Goal: Task Accomplishment & Management: Use online tool/utility

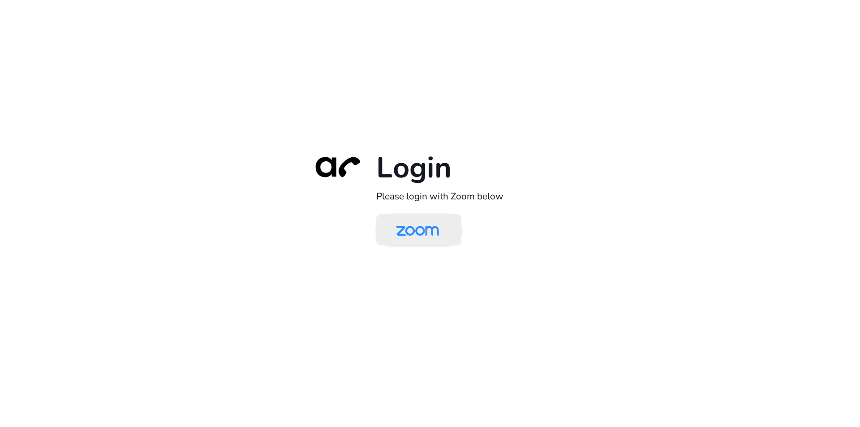
click at [424, 227] on img at bounding box center [417, 230] width 62 height 29
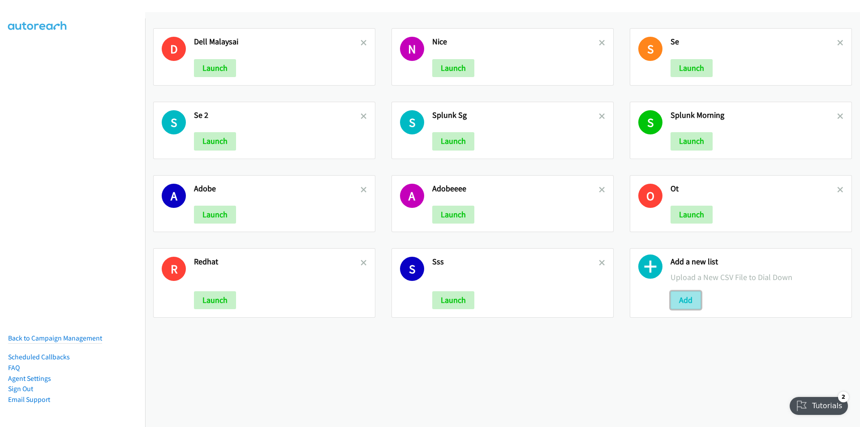
click at [685, 295] on button "Add" at bounding box center [685, 300] width 30 height 18
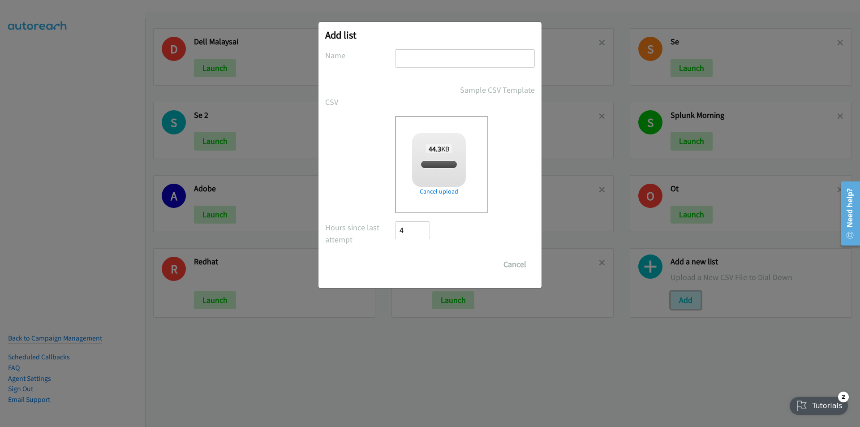
checkbox input "true"
click at [441, 55] on input "text" at bounding box center [465, 58] width 140 height 18
type input "zoomtopia"
click at [411, 264] on input "Save List" at bounding box center [418, 264] width 47 height 18
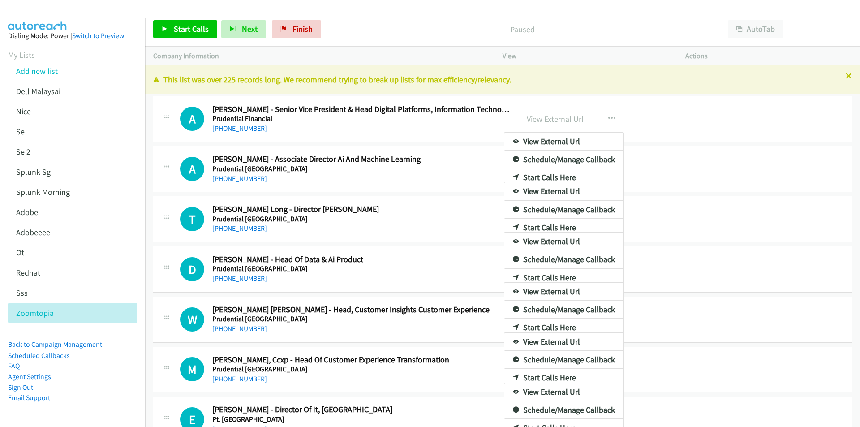
click at [562, 116] on div at bounding box center [430, 213] width 860 height 427
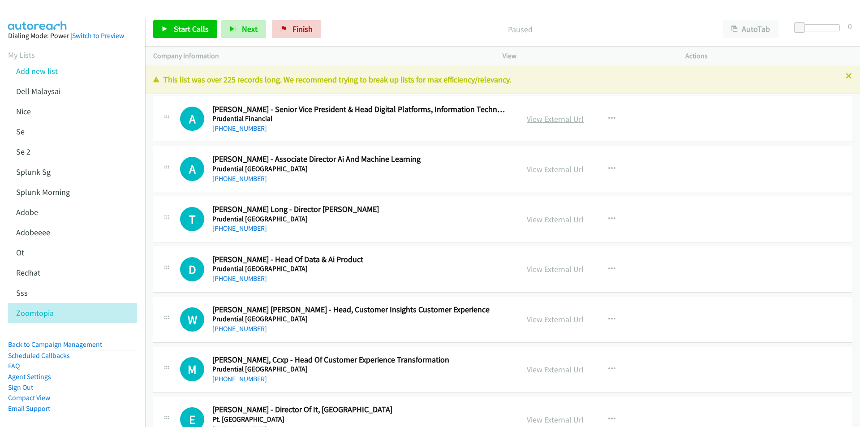
click at [553, 123] on link "View External Url" at bounding box center [555, 119] width 57 height 10
click at [184, 32] on span "Start Calls" at bounding box center [191, 29] width 35 height 10
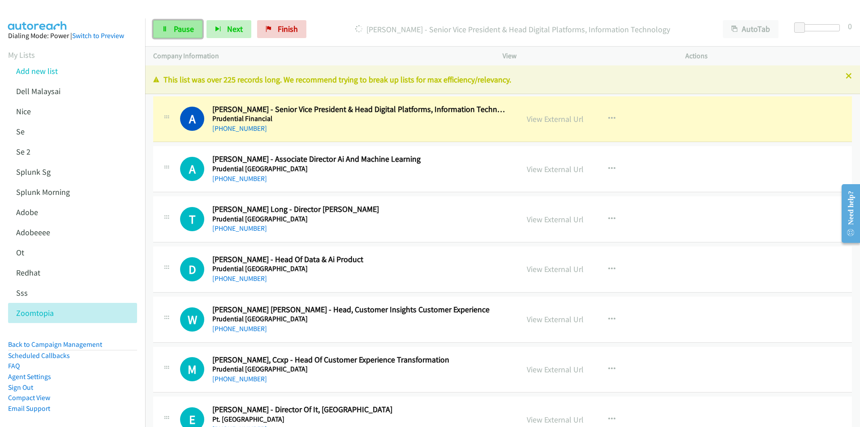
click at [174, 30] on span "Pause" at bounding box center [184, 29] width 20 height 10
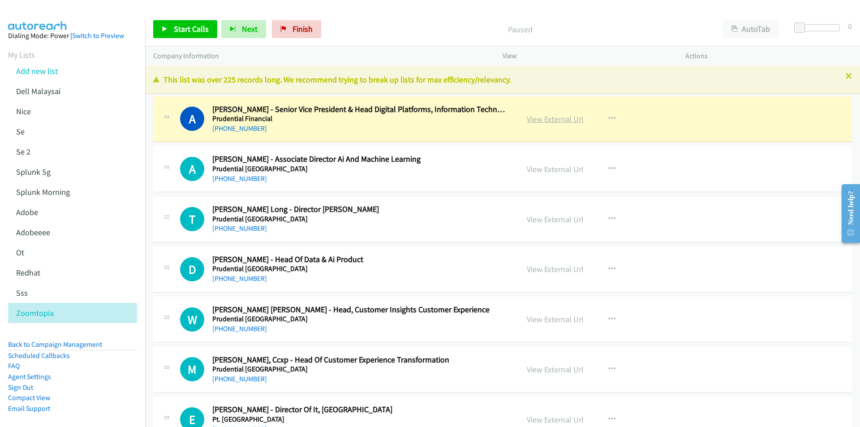
click at [560, 119] on link "View External Url" at bounding box center [555, 119] width 57 height 10
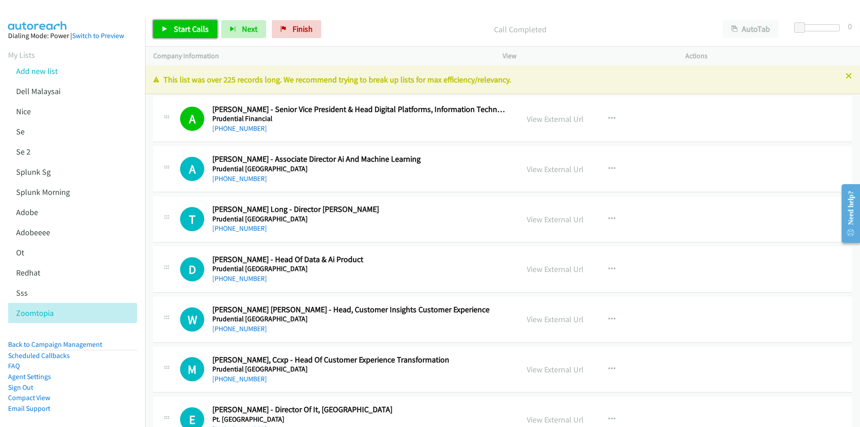
click at [185, 30] on span "Start Calls" at bounding box center [191, 29] width 35 height 10
click at [396, 20] on div "Start Calls Pause Next Finish Call Completed AutoTab AutoTab 0" at bounding box center [502, 29] width 715 height 34
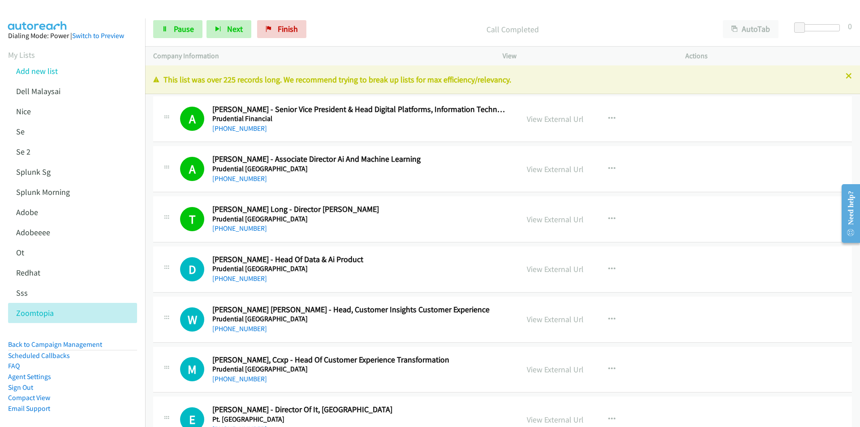
click at [367, 244] on td "D Callback Scheduled [PERSON_NAME] - Head Of Data & Ai Product Prudential [GEOG…" at bounding box center [502, 269] width 715 height 50
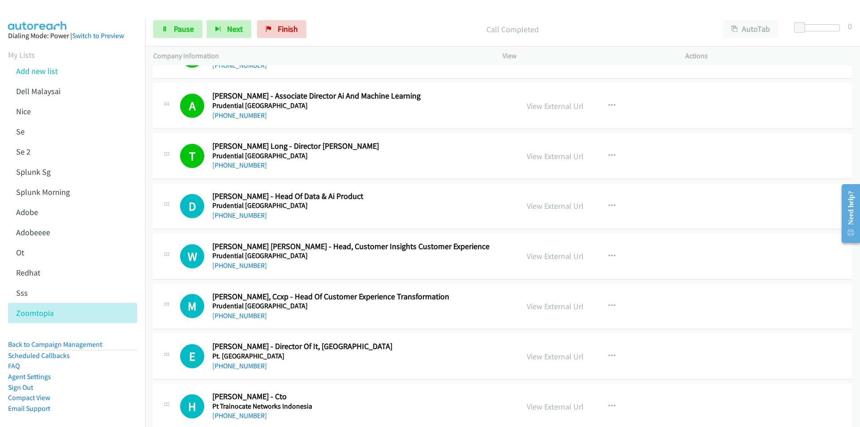
scroll to position [90, 0]
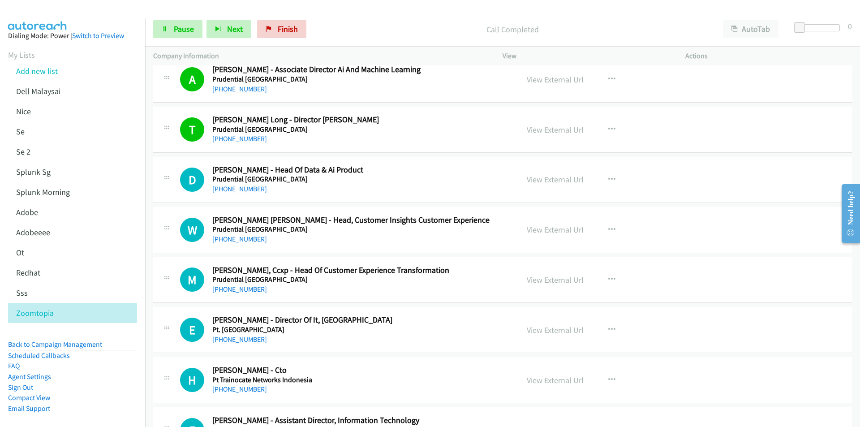
click at [568, 179] on link "View External Url" at bounding box center [555, 179] width 57 height 10
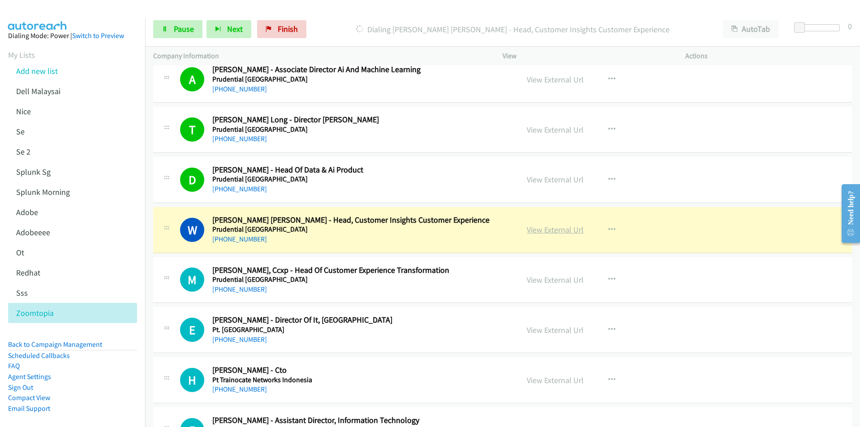
click at [575, 230] on link "View External Url" at bounding box center [555, 229] width 57 height 10
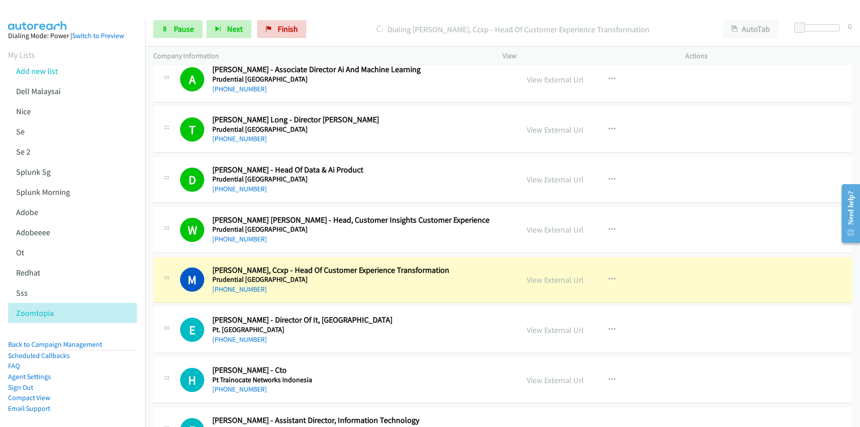
drag, startPoint x: 152, startPoint y: 305, endPoint x: 156, endPoint y: 300, distance: 7.1
click at [152, 305] on td "E Callback Scheduled [PERSON_NAME] - Director Of It, Asia Pt. [GEOGRAPHIC_DATA]…" at bounding box center [502, 330] width 715 height 50
click at [556, 276] on link "View External Url" at bounding box center [555, 279] width 57 height 10
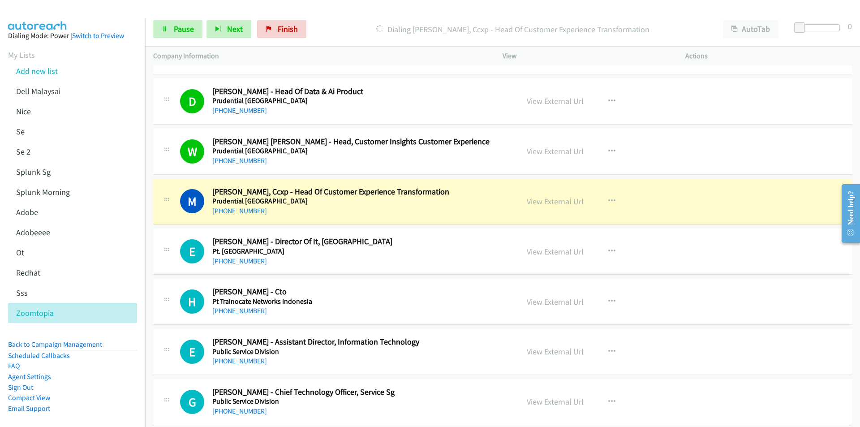
scroll to position [179, 0]
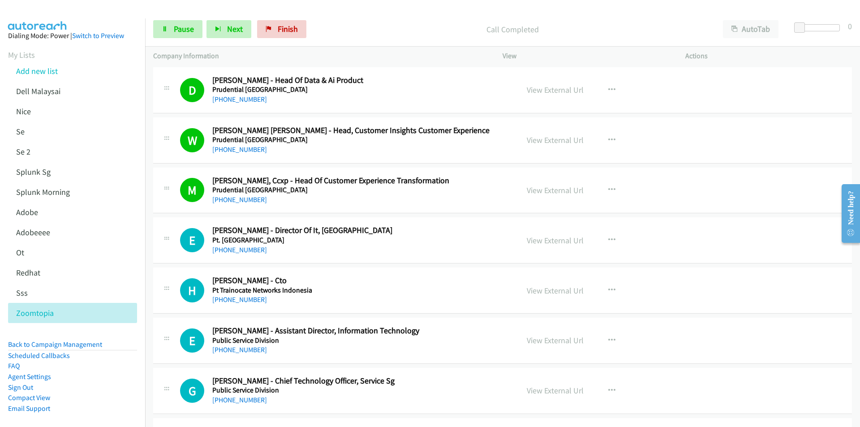
click at [458, 15] on div "Start Calls Pause Next Finish Call Completed AutoTab AutoTab 0" at bounding box center [502, 29] width 715 height 34
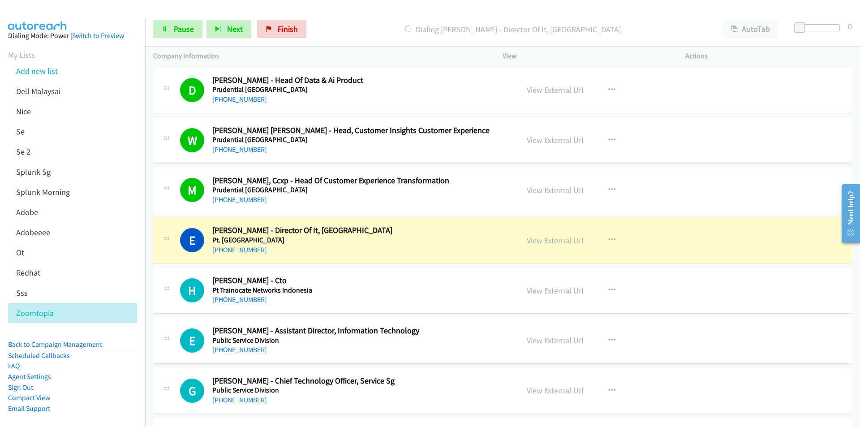
click at [427, 8] on div at bounding box center [426, 17] width 852 height 34
click at [553, 240] on link "View External Url" at bounding box center [555, 240] width 57 height 10
click at [172, 29] on link "Pause" at bounding box center [177, 29] width 49 height 18
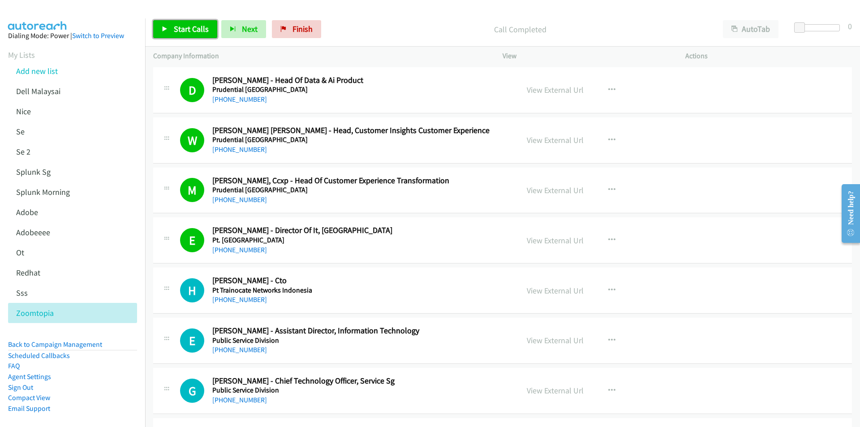
click at [179, 30] on span "Start Calls" at bounding box center [191, 29] width 35 height 10
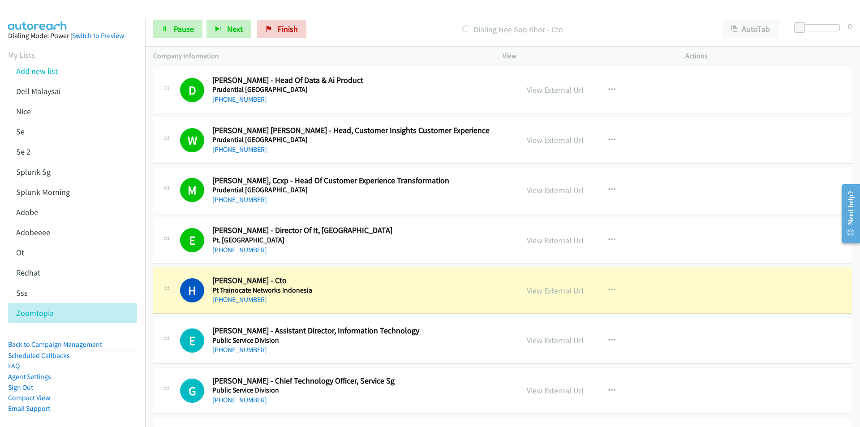
drag, startPoint x: 575, startPoint y: 17, endPoint x: 563, endPoint y: 17, distance: 12.1
click at [575, 17] on div "Start Calls Pause Next Finish Dialing Hee Soo Khor - Cto AutoTab AutoTab 0" at bounding box center [502, 29] width 715 height 34
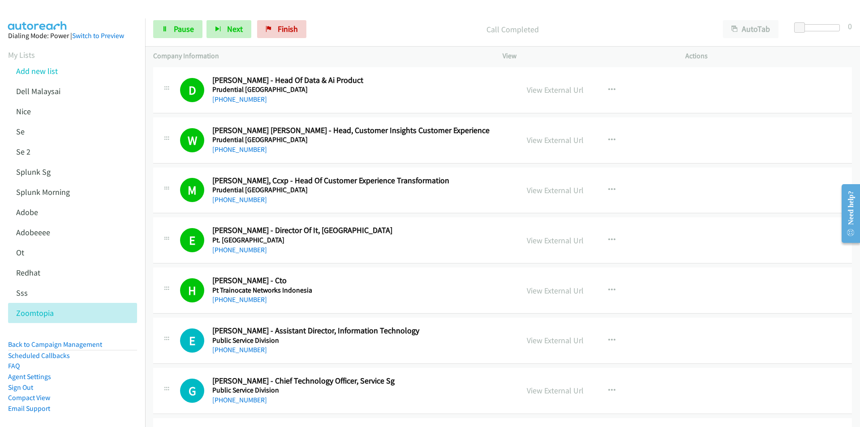
click at [462, 19] on div "Start Calls Pause Next Finish Call Completed AutoTab AutoTab 0" at bounding box center [502, 29] width 715 height 34
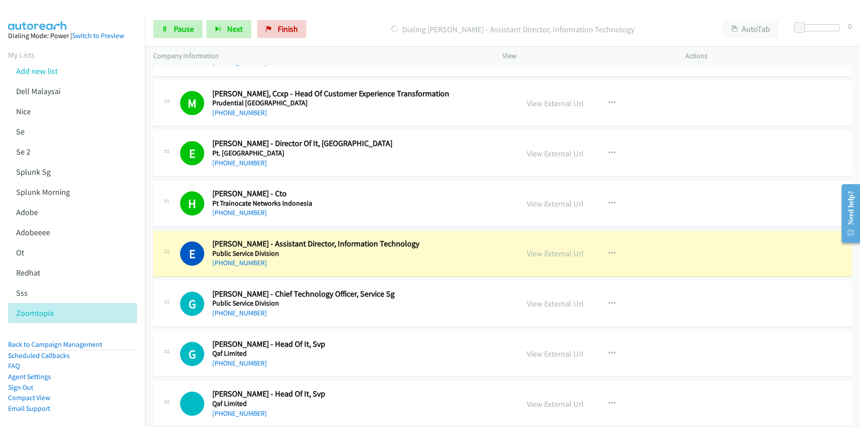
scroll to position [269, 0]
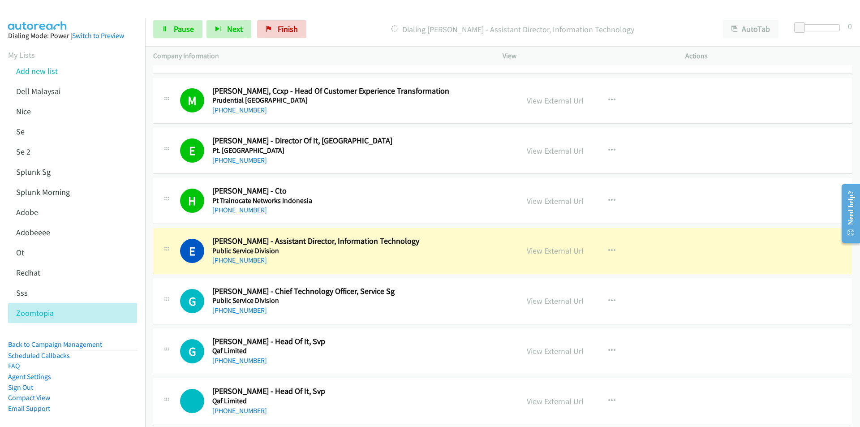
click at [377, 17] on div "Start Calls Pause Next Finish Dialing [PERSON_NAME] - Assistant Director, Infor…" at bounding box center [502, 29] width 715 height 34
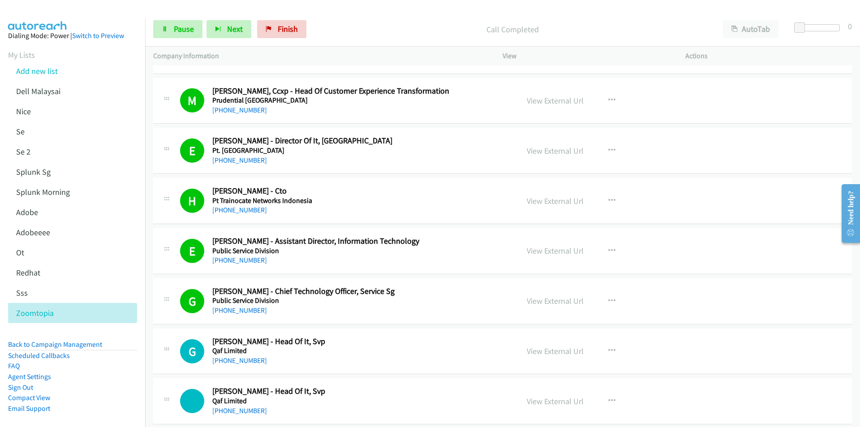
click at [305, 345] on h2 "[PERSON_NAME] - Head Of It, Svp" at bounding box center [359, 341] width 295 height 10
click at [556, 350] on link "View External Url" at bounding box center [555, 351] width 57 height 10
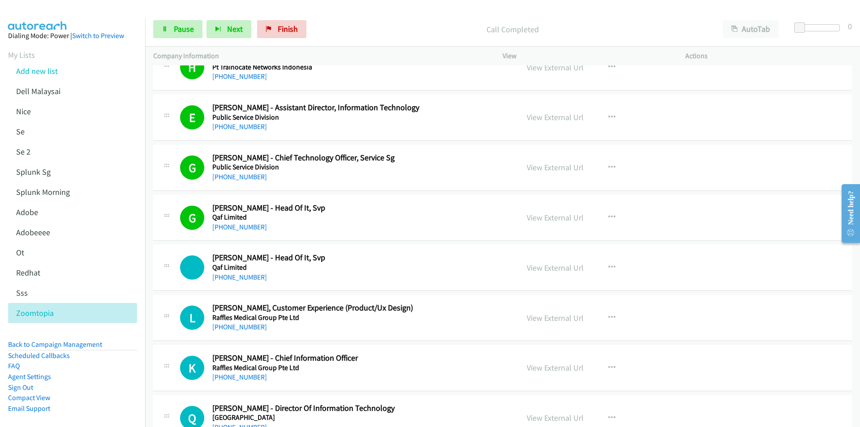
scroll to position [403, 0]
click at [427, 11] on div at bounding box center [426, 17] width 852 height 34
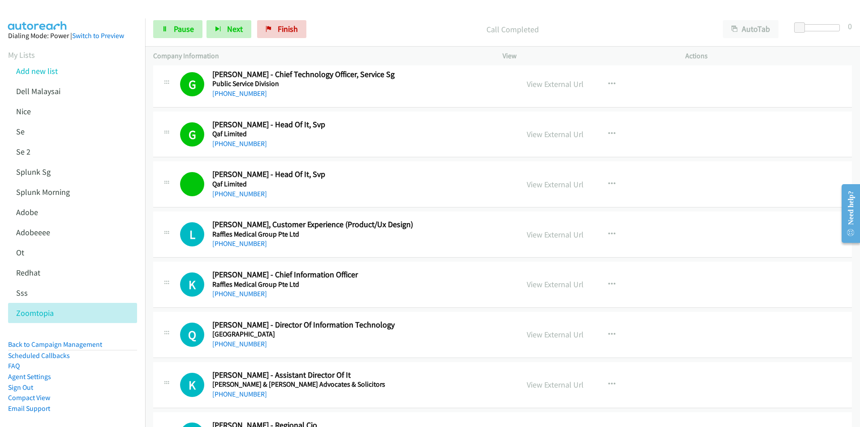
scroll to position [492, 0]
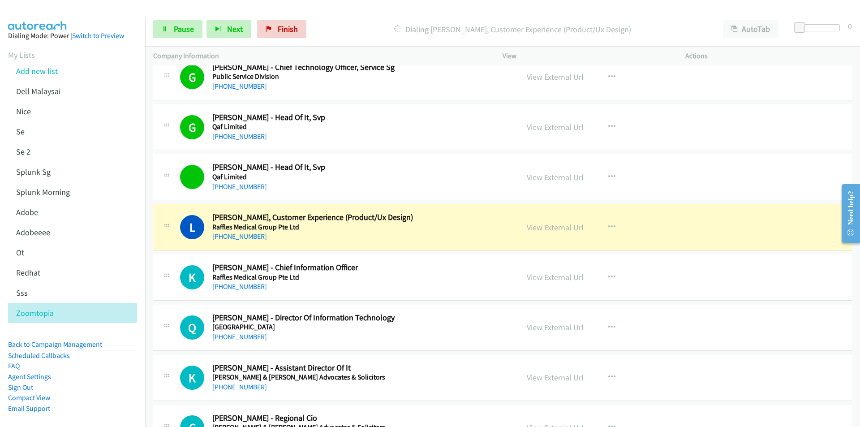
click at [355, 11] on div at bounding box center [426, 17] width 852 height 34
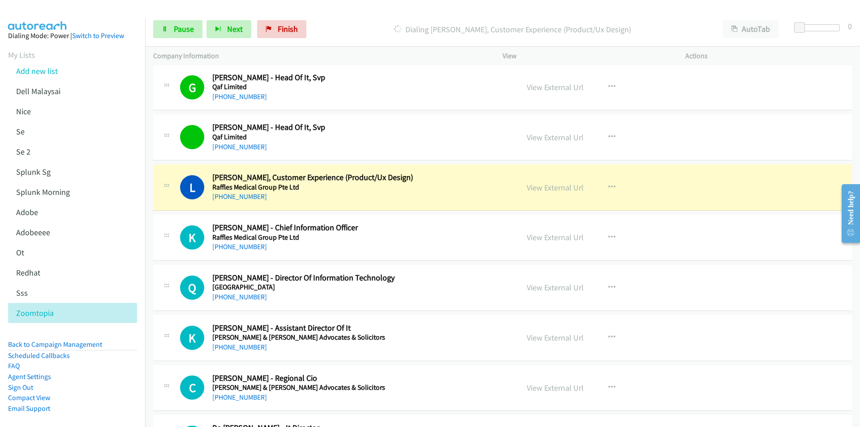
scroll to position [537, 0]
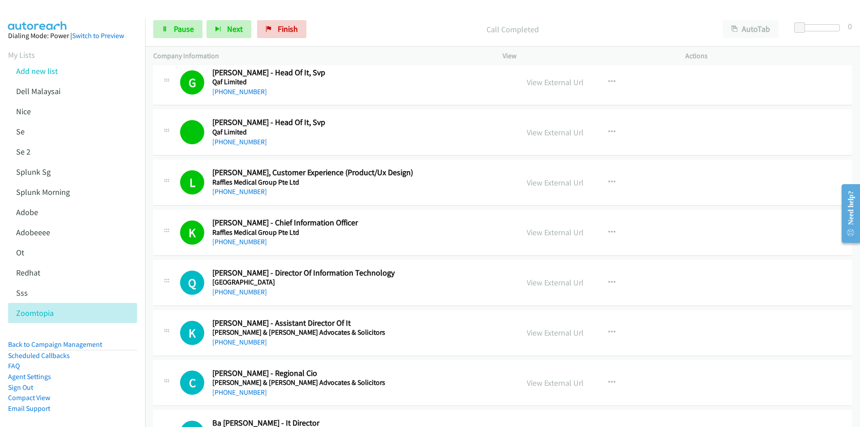
click at [362, 289] on div "[PHONE_NUMBER]" at bounding box center [359, 292] width 295 height 11
click at [539, 280] on link "View External Url" at bounding box center [555, 282] width 57 height 10
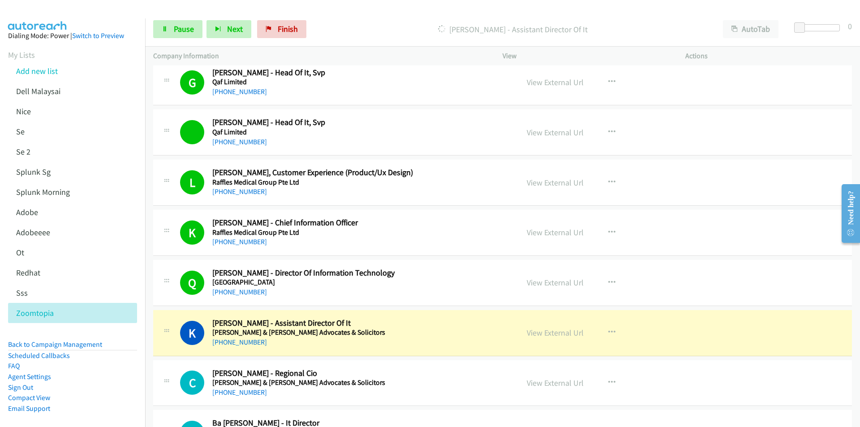
click at [381, 30] on p "[PERSON_NAME] - Assistant Director Of It" at bounding box center [512, 29] width 388 height 12
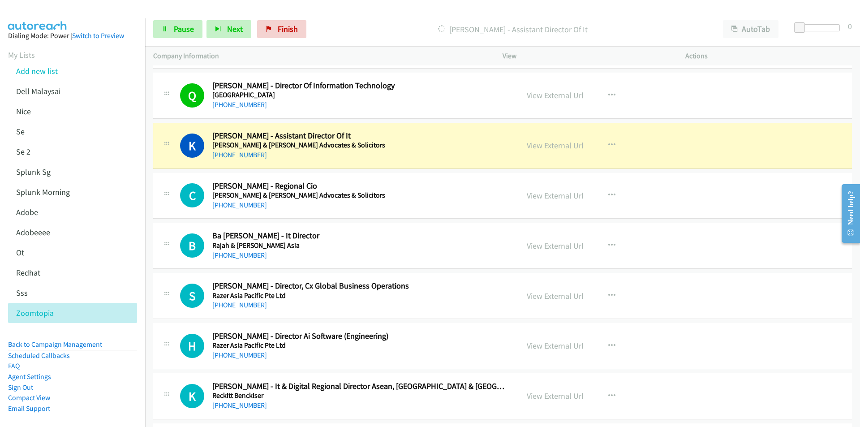
scroll to position [761, 0]
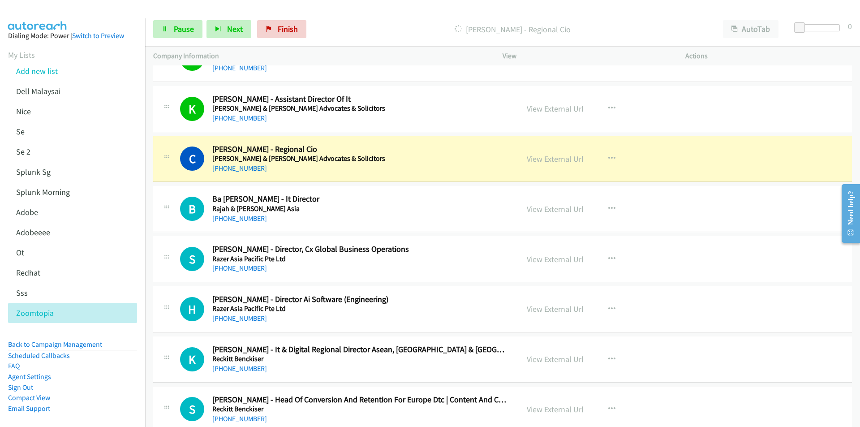
drag, startPoint x: 133, startPoint y: 330, endPoint x: 175, endPoint y: 307, distance: 47.7
click at [133, 330] on aside "Dialing Mode: Power | Switch to Preview My Lists Add new list Dell Malaysai [GE…" at bounding box center [72, 236] width 145 height 436
click at [544, 160] on link "View External Url" at bounding box center [555, 159] width 57 height 10
click at [174, 28] on span "Pause" at bounding box center [184, 29] width 20 height 10
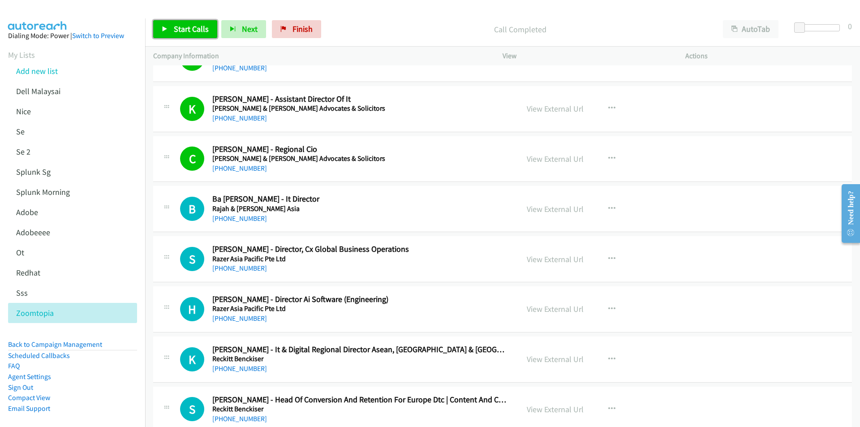
click at [181, 25] on span "Start Calls" at bounding box center [191, 29] width 35 height 10
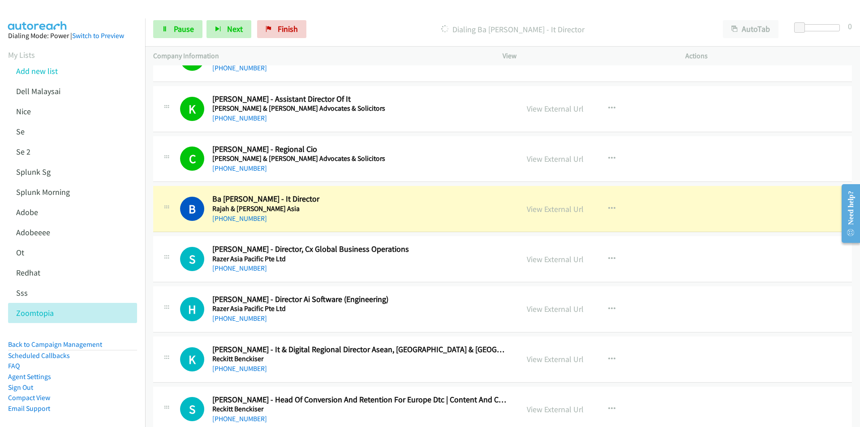
drag, startPoint x: 148, startPoint y: 332, endPoint x: 207, endPoint y: 289, distance: 72.8
click at [148, 332] on td "H Callback Scheduled [PERSON_NAME] - Director Ai Software (Engineering) Razer A…" at bounding box center [502, 309] width 715 height 50
click at [540, 212] on link "View External Url" at bounding box center [555, 209] width 57 height 10
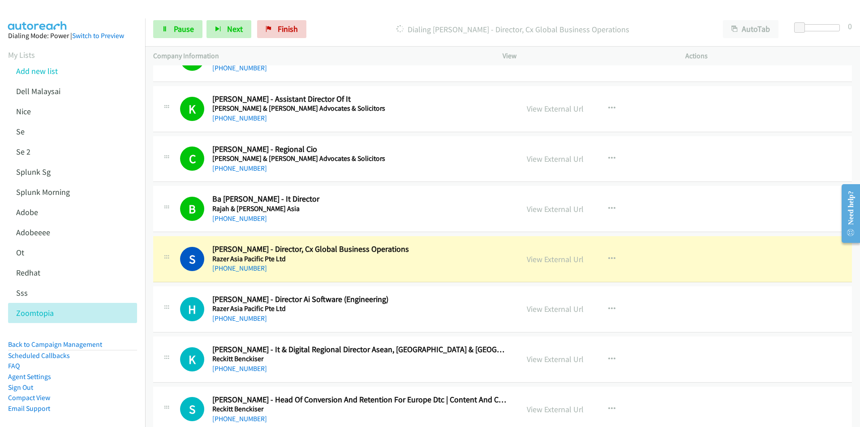
click at [145, 335] on nav "Dialing Mode: Power | Switch to Preview My Lists Add new list Dell Malaysai [GE…" at bounding box center [73, 231] width 146 height 427
click at [541, 261] on link "View External Url" at bounding box center [555, 259] width 57 height 10
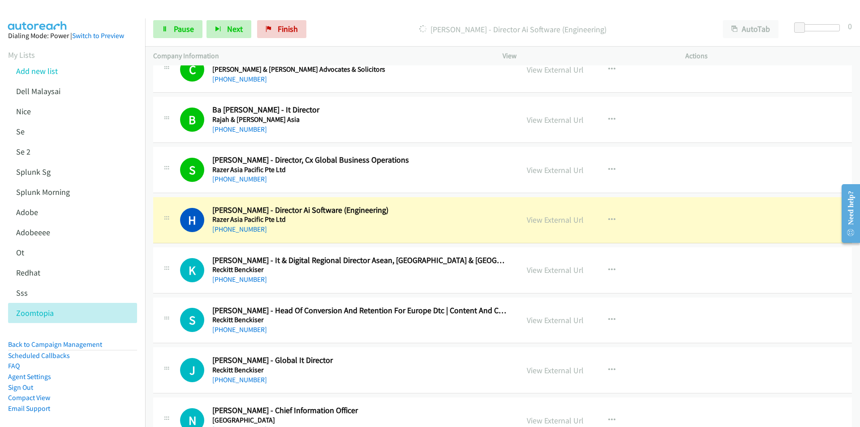
scroll to position [851, 0]
click at [393, 15] on div "Start Calls Pause Next Finish [PERSON_NAME] - Director Ai Software (Engineering…" at bounding box center [502, 29] width 715 height 34
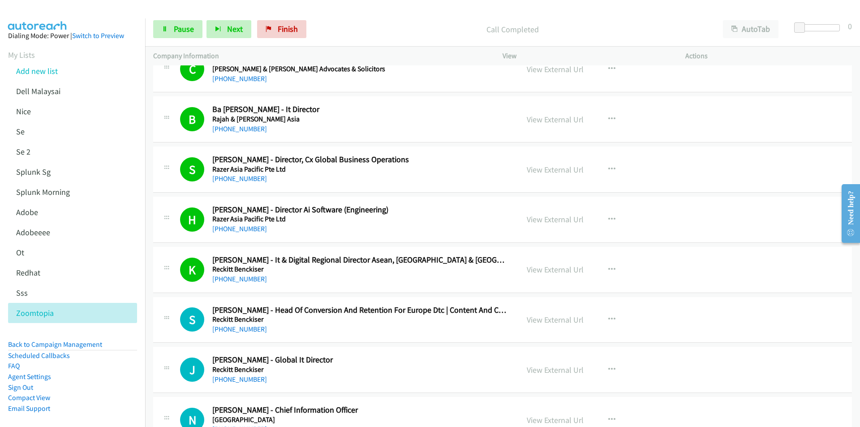
click at [407, 17] on div "Start Calls Pause Next Finish Call Completed AutoTab AutoTab 0" at bounding box center [502, 29] width 715 height 34
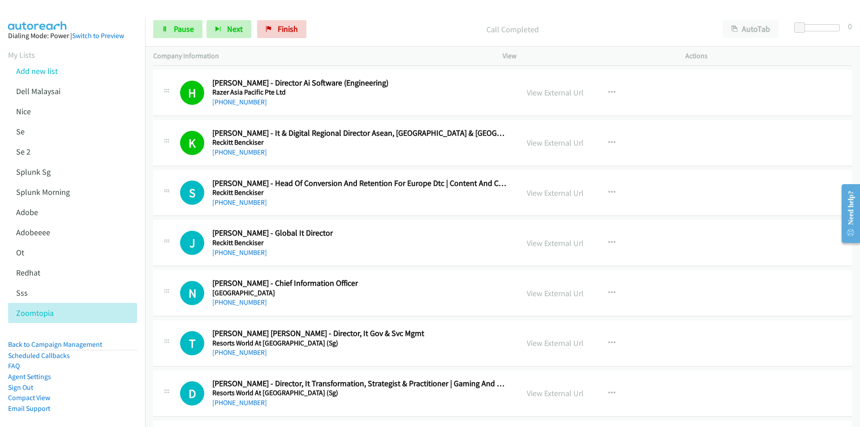
scroll to position [985, 0]
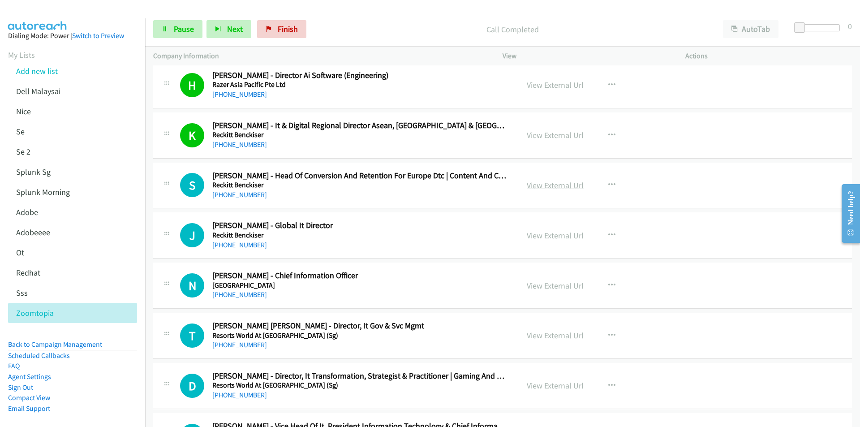
click at [578, 182] on link "View External Url" at bounding box center [555, 185] width 57 height 10
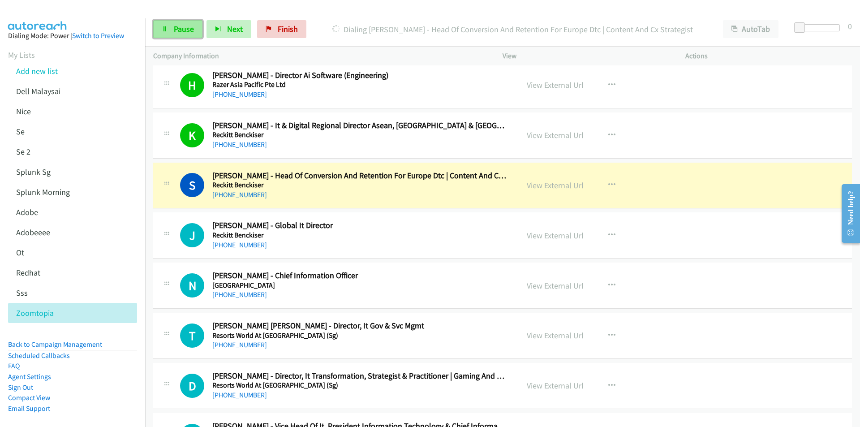
click at [178, 30] on span "Pause" at bounding box center [184, 29] width 20 height 10
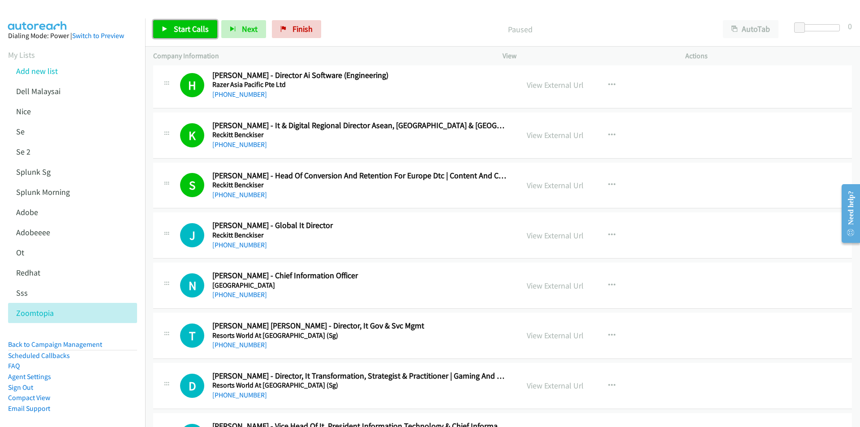
click at [191, 25] on span "Start Calls" at bounding box center [191, 29] width 35 height 10
click at [543, 231] on link "View External Url" at bounding box center [555, 235] width 57 height 10
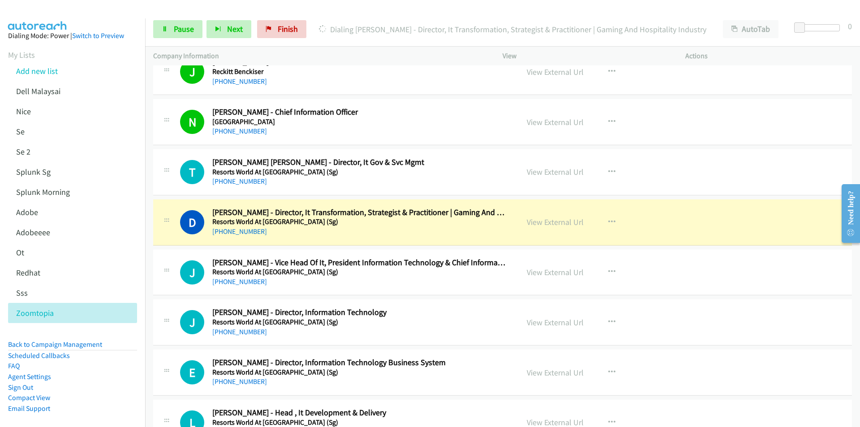
scroll to position [1164, 0]
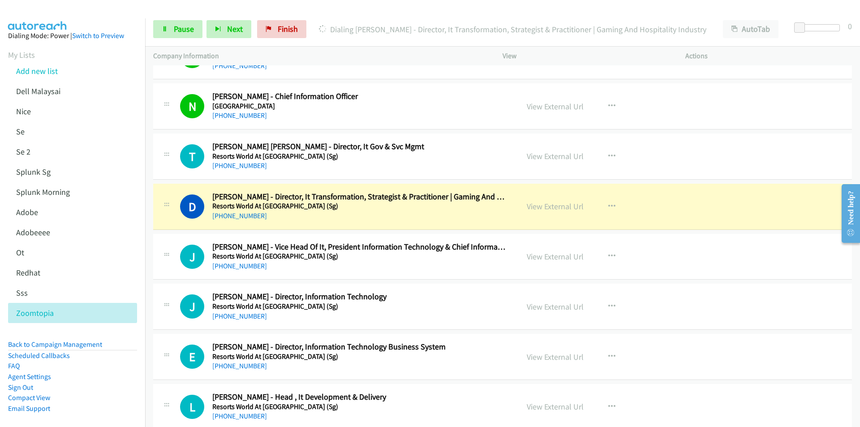
click at [564, 12] on div "Start Calls Pause Next Finish Dialing [PERSON_NAME] - Director, It Transformati…" at bounding box center [502, 29] width 715 height 34
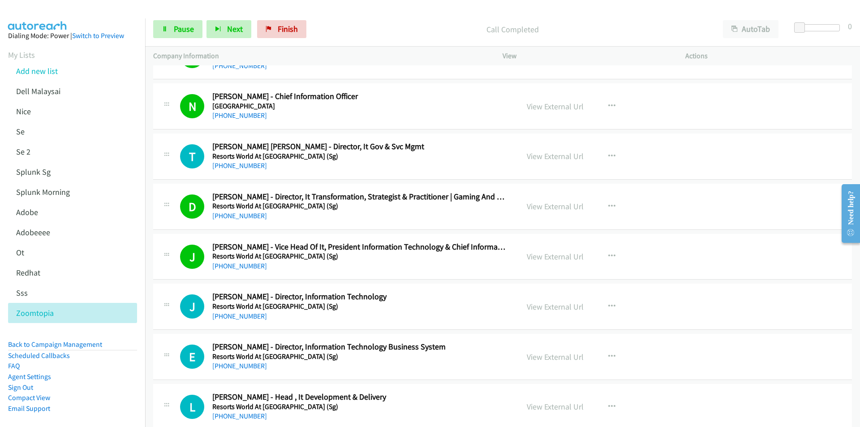
click at [351, 162] on div "[PHONE_NUMBER]" at bounding box center [359, 165] width 295 height 11
click at [548, 157] on link "View External Url" at bounding box center [555, 156] width 57 height 10
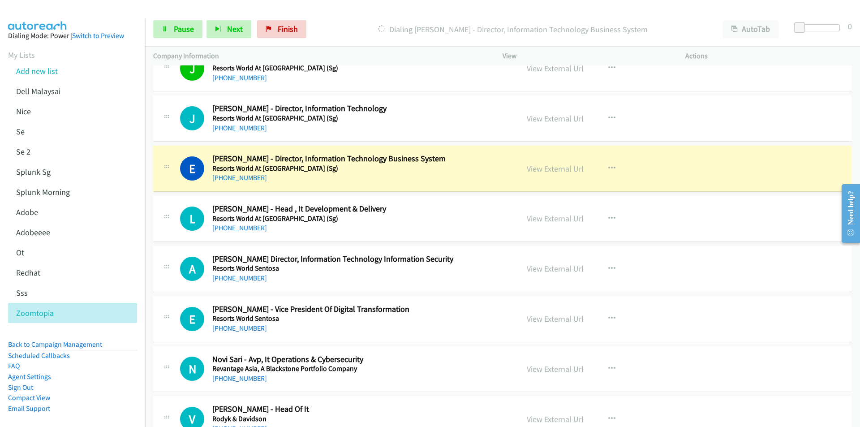
scroll to position [1388, 0]
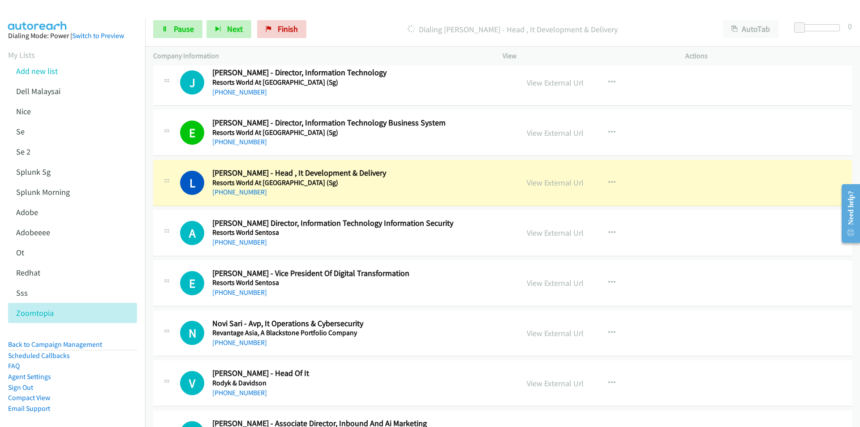
drag, startPoint x: 377, startPoint y: 27, endPoint x: 377, endPoint y: 41, distance: 13.9
click at [377, 27] on p "Dialing [PERSON_NAME] - Head , It Development & Delivery" at bounding box center [512, 29] width 388 height 12
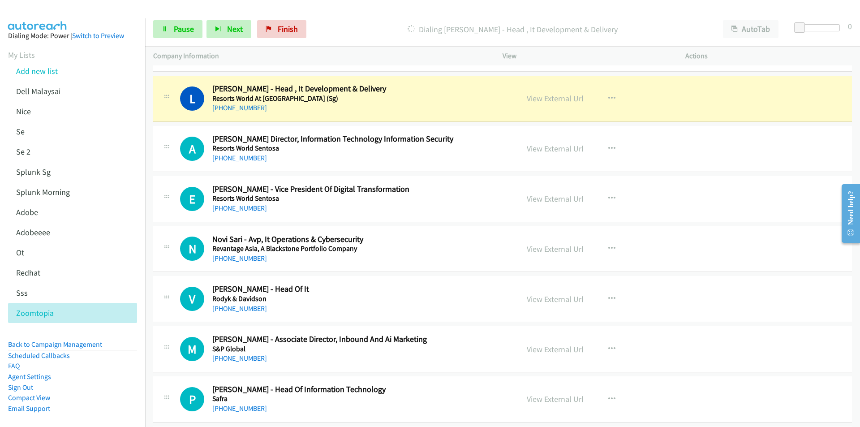
scroll to position [1477, 0]
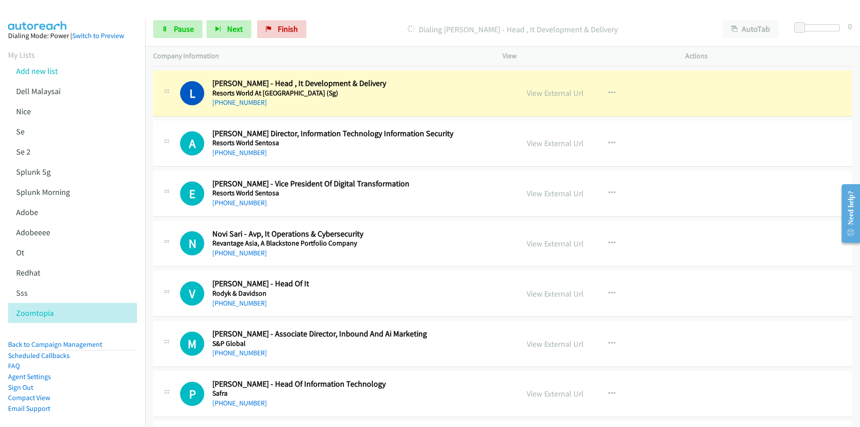
click at [565, 17] on div "Start Calls Pause Next Finish Dialing Looi Andreas - Head , It Development & De…" at bounding box center [502, 29] width 715 height 34
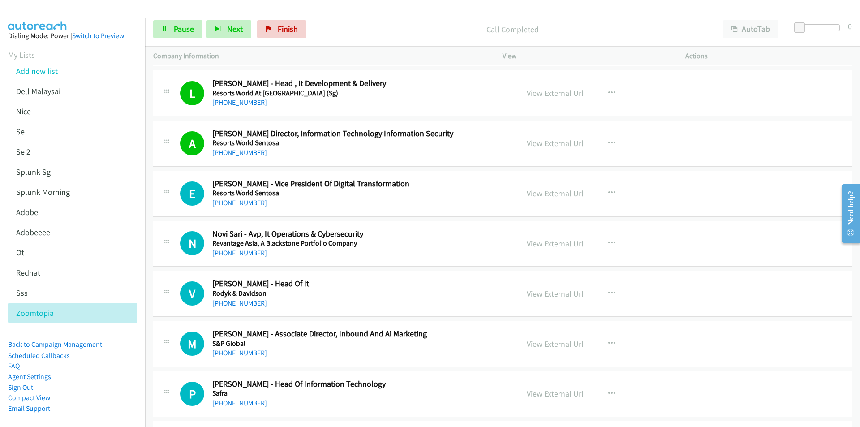
click at [347, 30] on p "Call Completed" at bounding box center [512, 29] width 388 height 12
click at [356, 33] on p "Call Completed" at bounding box center [512, 29] width 388 height 12
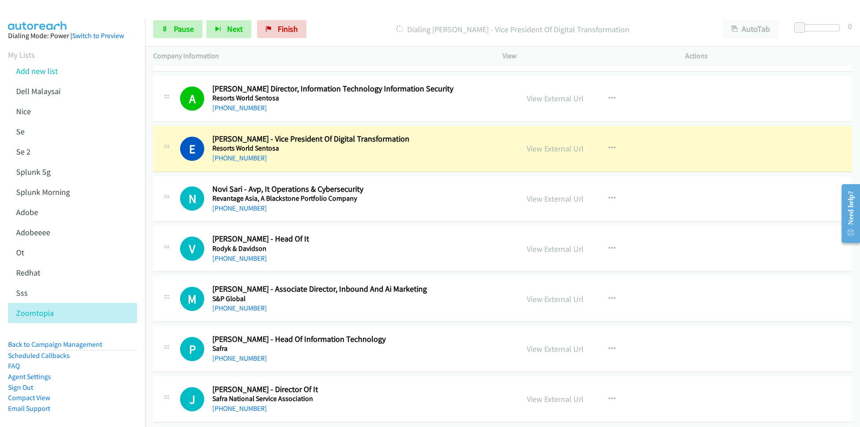
scroll to position [1567, 0]
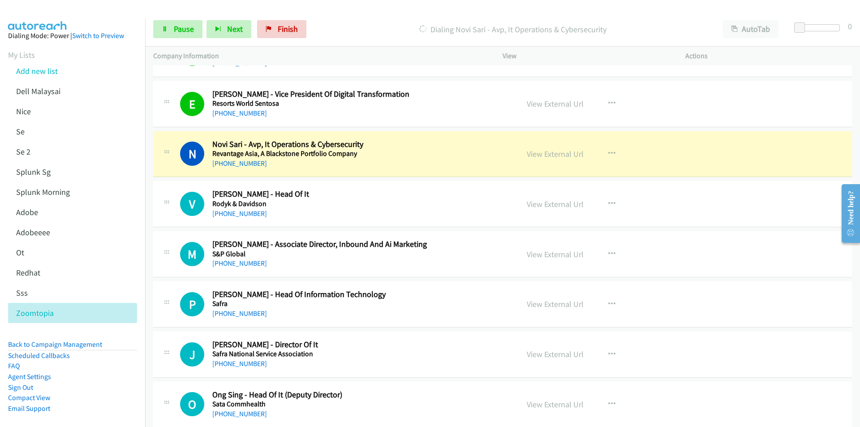
click at [364, 34] on p "Dialing Novi Sari - Avp, It Operations & Cybersecurity" at bounding box center [512, 29] width 388 height 12
click at [553, 150] on link "View External Url" at bounding box center [555, 154] width 57 height 10
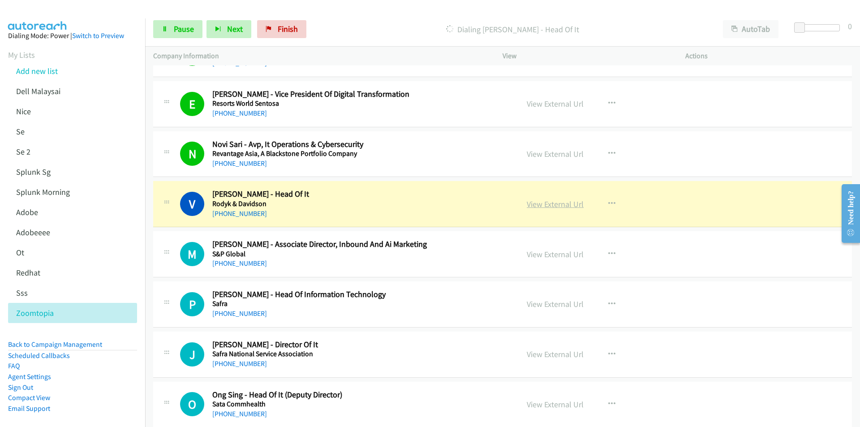
click at [563, 205] on link "View External Url" at bounding box center [555, 204] width 57 height 10
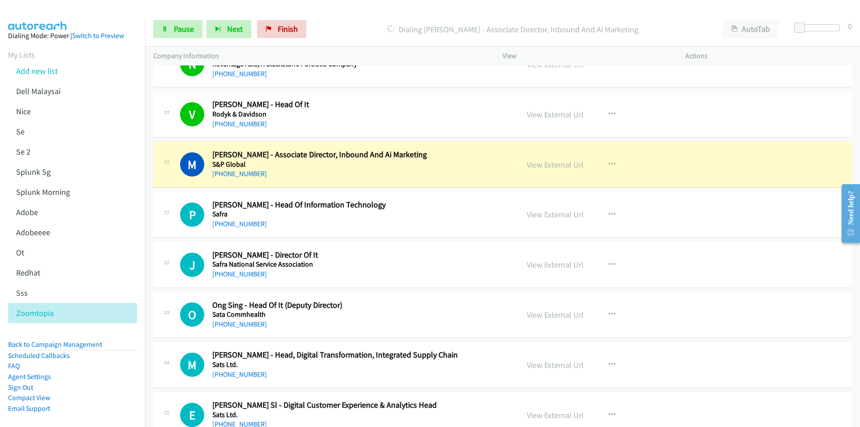
scroll to position [1701, 0]
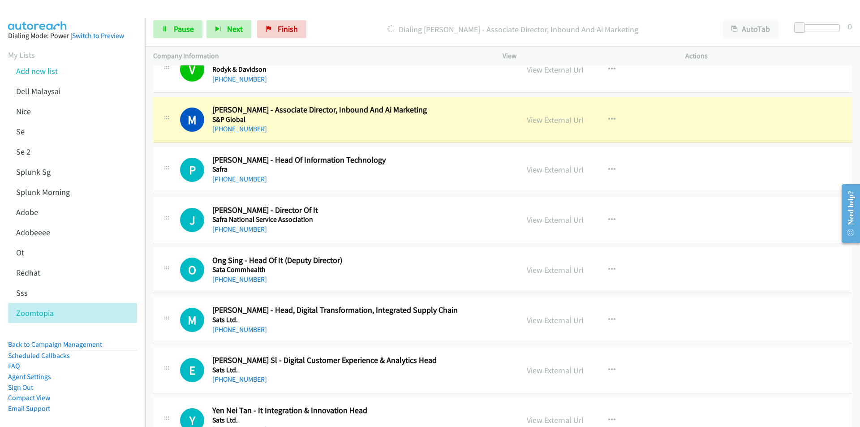
drag, startPoint x: 509, startPoint y: 12, endPoint x: 529, endPoint y: 1, distance: 22.8
click at [513, 9] on main "Start Calls Pause Next Finish Dialing [PERSON_NAME] - Associate Director, Inbou…" at bounding box center [430, 21] width 860 height 43
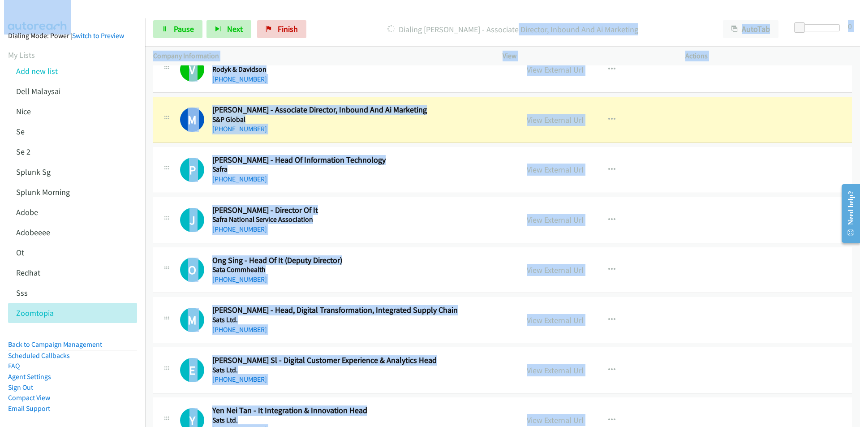
click at [471, 11] on div at bounding box center [426, 17] width 852 height 34
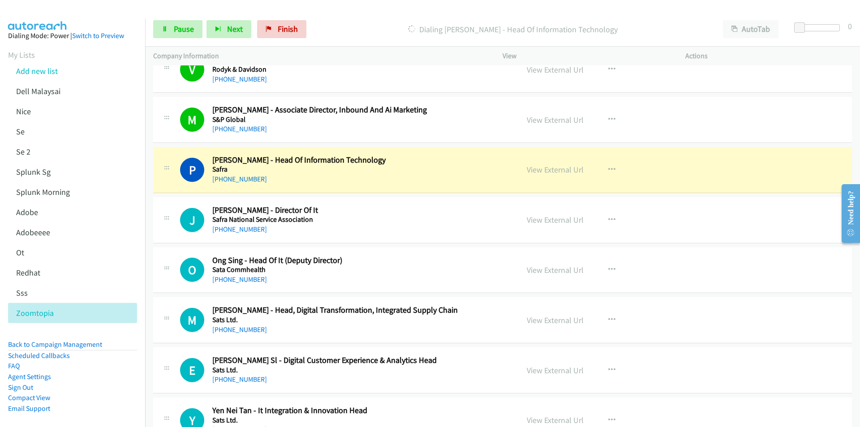
click at [392, 25] on p "Dialing [PERSON_NAME] - Head Of Information Technology" at bounding box center [512, 29] width 388 height 12
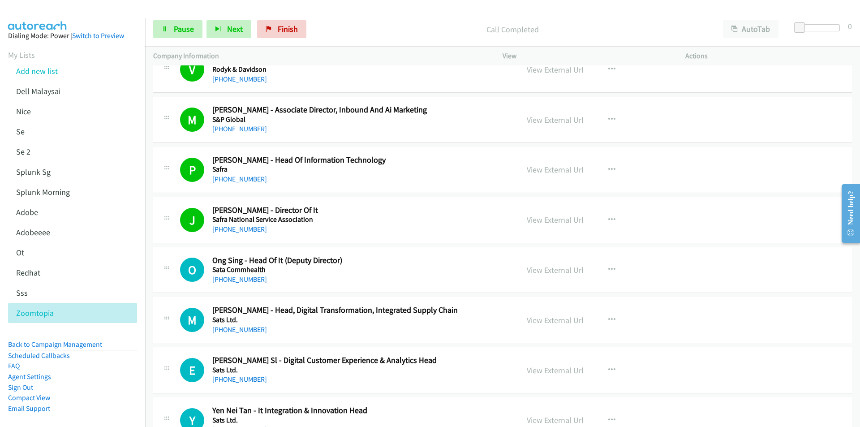
click at [334, 274] on div "[PHONE_NUMBER]" at bounding box center [359, 279] width 295 height 11
click at [549, 265] on link "View External Url" at bounding box center [555, 270] width 57 height 10
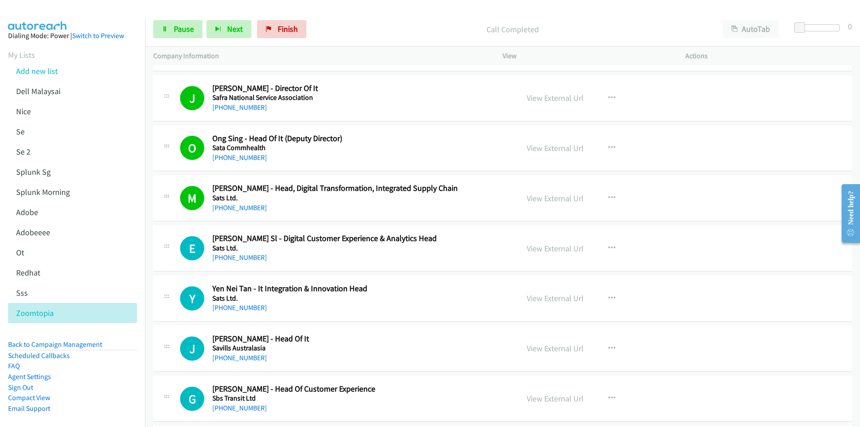
scroll to position [1836, 0]
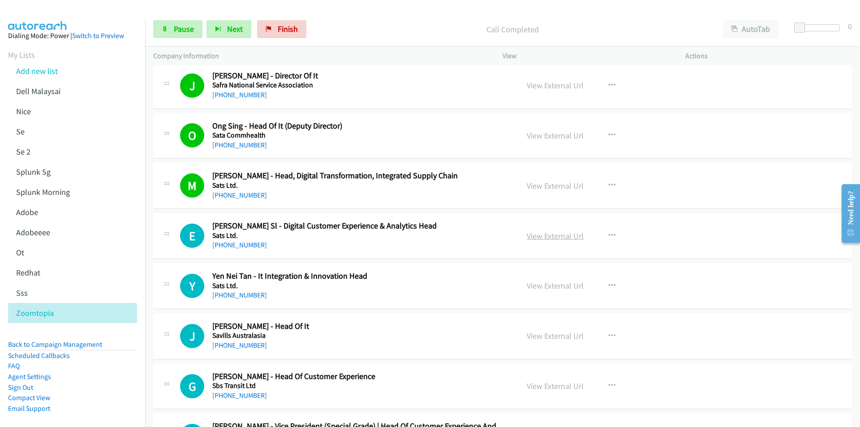
click at [543, 233] on link "View External Url" at bounding box center [555, 236] width 57 height 10
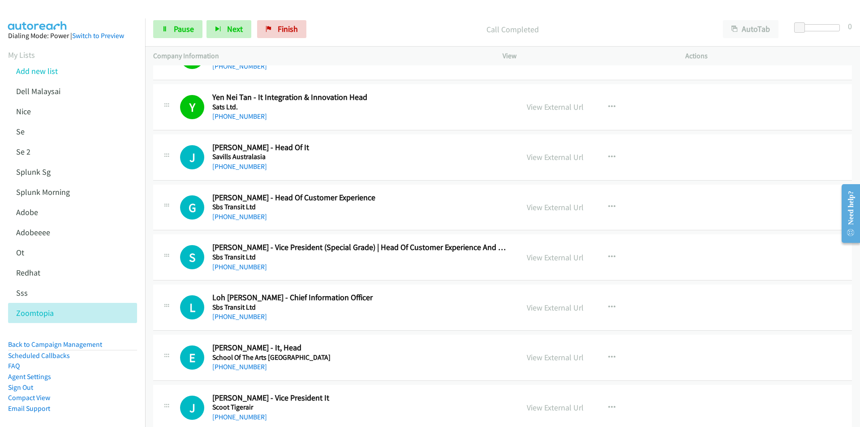
scroll to position [2015, 0]
click at [562, 154] on link "View External Url" at bounding box center [555, 156] width 57 height 10
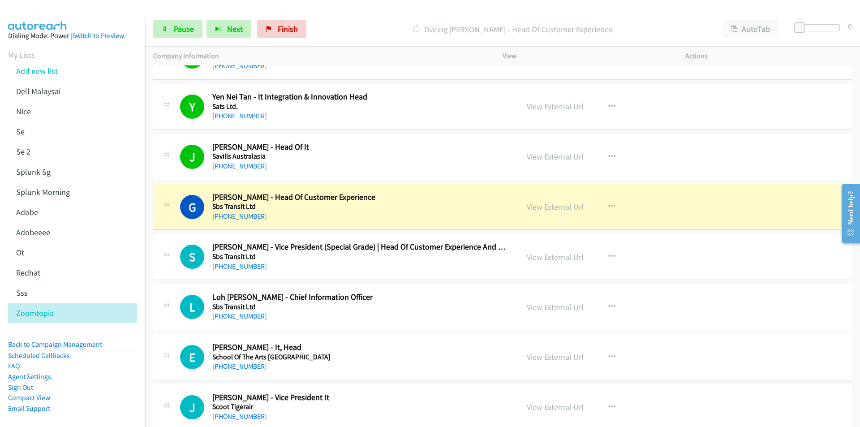
drag, startPoint x: 132, startPoint y: 387, endPoint x: 167, endPoint y: 337, distance: 61.7
click at [132, 387] on aside "Dialing Mode: Power | Switch to Preview My Lists Add new list Dell Malaysai [GE…" at bounding box center [72, 236] width 145 height 436
click at [544, 209] on link "View External Url" at bounding box center [555, 206] width 57 height 10
click at [171, 30] on link "Pause" at bounding box center [177, 29] width 49 height 18
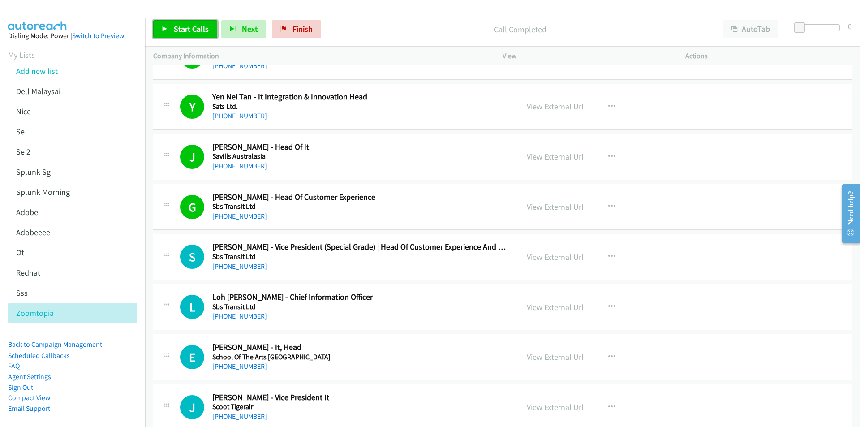
click at [190, 33] on span "Start Calls" at bounding box center [191, 29] width 35 height 10
click at [381, 18] on div "Start Calls Pause Next Finish Call Completed AutoTab AutoTab 0" at bounding box center [502, 29] width 715 height 34
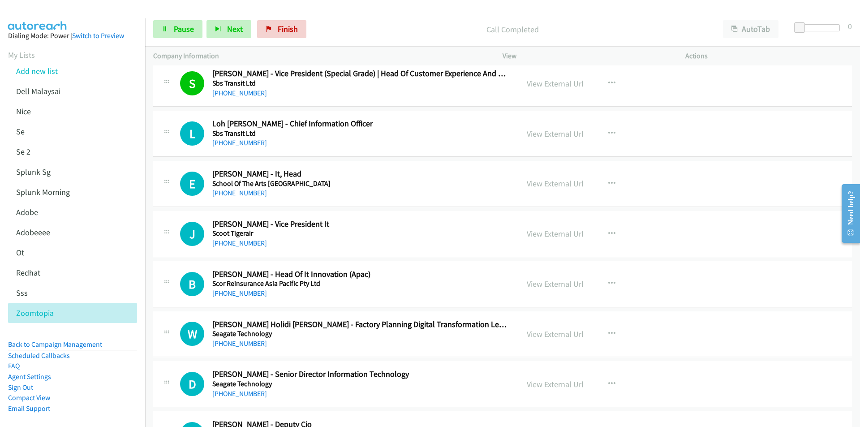
scroll to position [2194, 0]
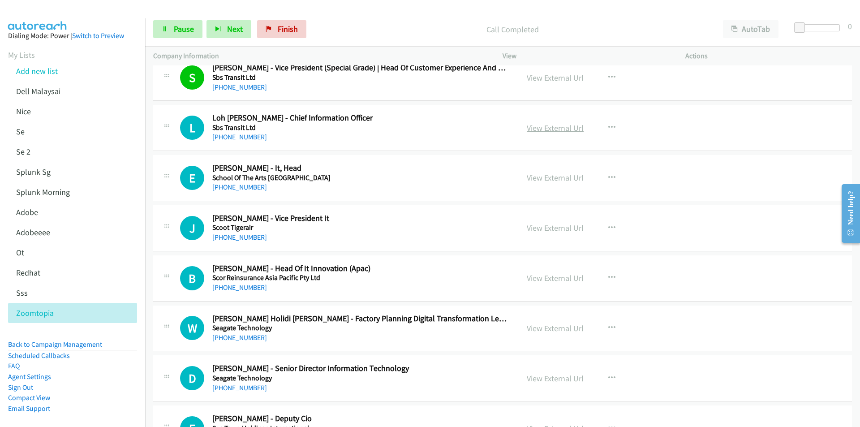
click at [567, 130] on link "View External Url" at bounding box center [555, 128] width 57 height 10
drag, startPoint x: 338, startPoint y: 230, endPoint x: 368, endPoint y: 228, distance: 29.6
click at [338, 230] on h5 "Scoot Tigerair" at bounding box center [359, 227] width 295 height 9
click at [566, 224] on link "View External Url" at bounding box center [555, 228] width 57 height 10
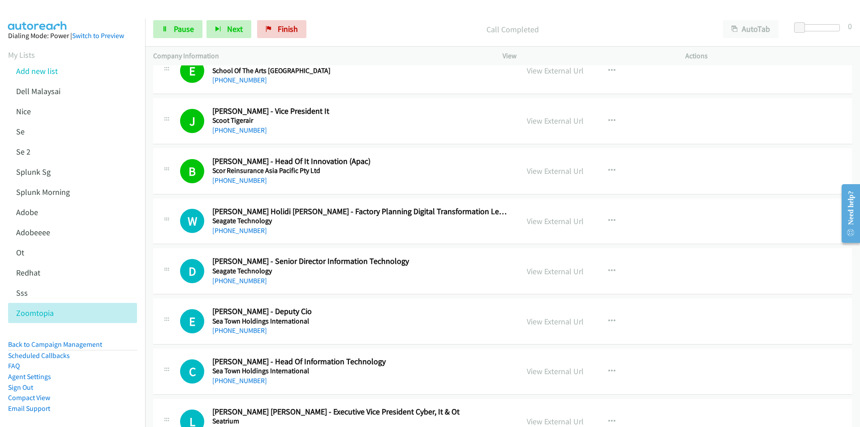
scroll to position [2328, 0]
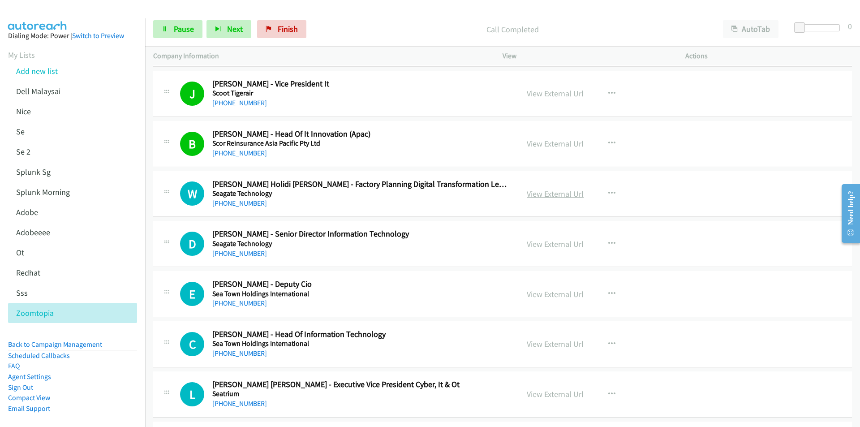
click at [556, 193] on link "View External Url" at bounding box center [555, 193] width 57 height 10
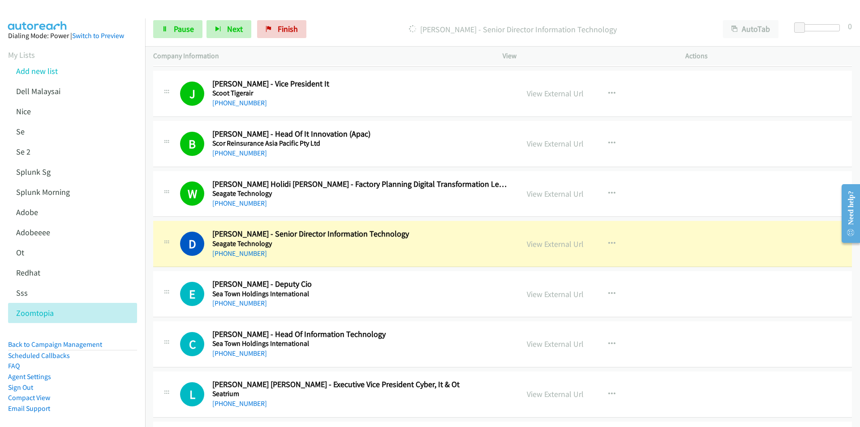
drag, startPoint x: 455, startPoint y: 9, endPoint x: 454, endPoint y: 14, distance: 5.7
click at [455, 9] on div at bounding box center [426, 17] width 852 height 34
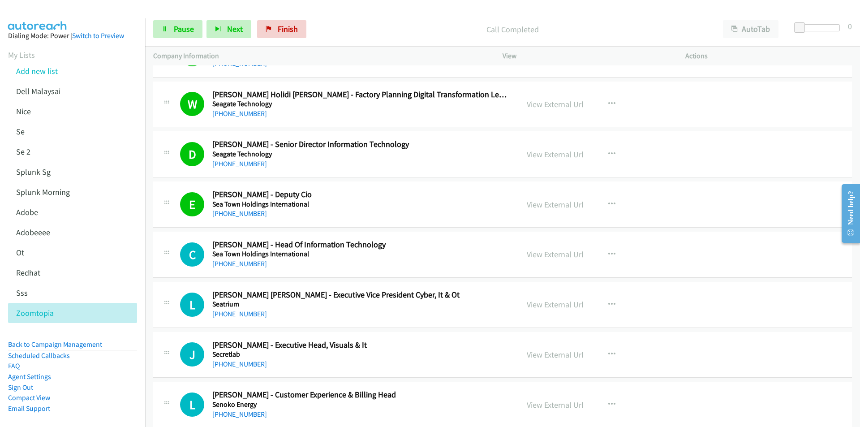
click at [368, 47] on div "Company Information" at bounding box center [319, 56] width 349 height 19
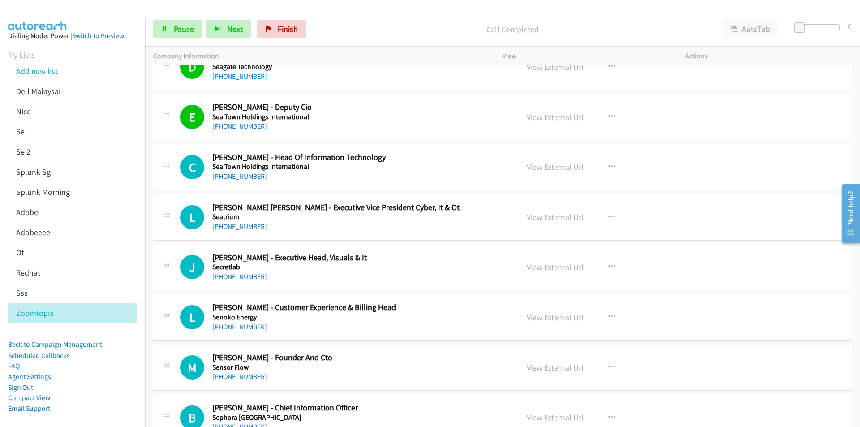
scroll to position [2507, 0]
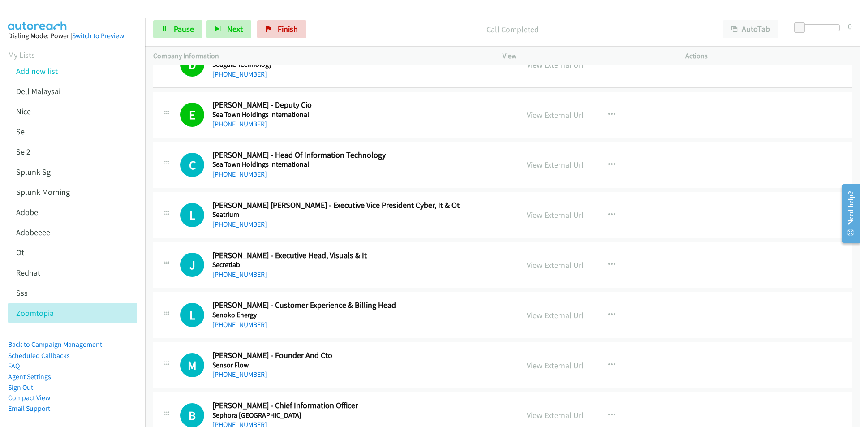
click at [536, 165] on link "View External Url" at bounding box center [555, 164] width 57 height 10
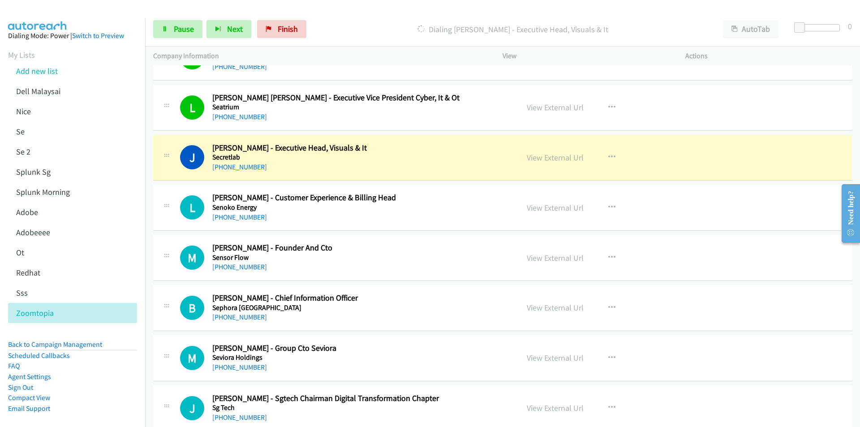
scroll to position [2641, 0]
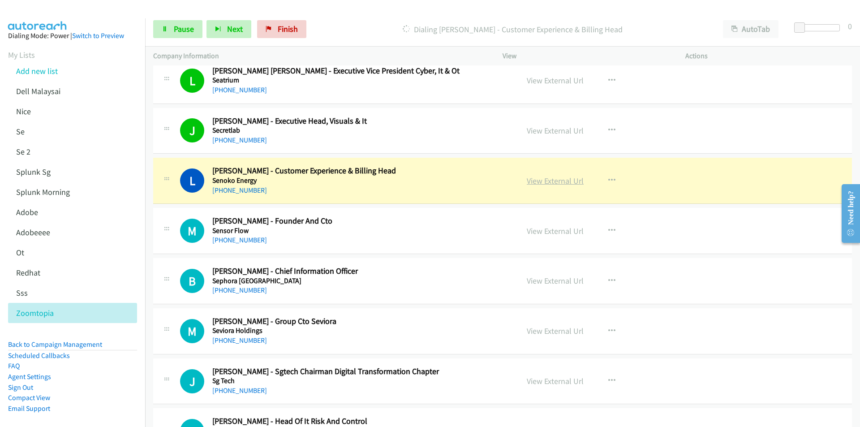
click at [535, 179] on link "View External Url" at bounding box center [555, 181] width 57 height 10
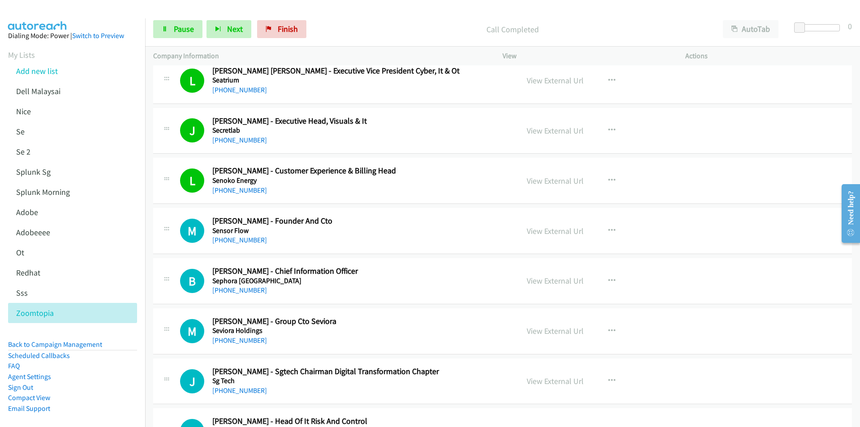
click at [154, 41] on div "Start Calls Pause Next Finish Call Completed AutoTab AutoTab 0" at bounding box center [502, 29] width 715 height 34
click at [173, 30] on link "Pause" at bounding box center [177, 29] width 49 height 18
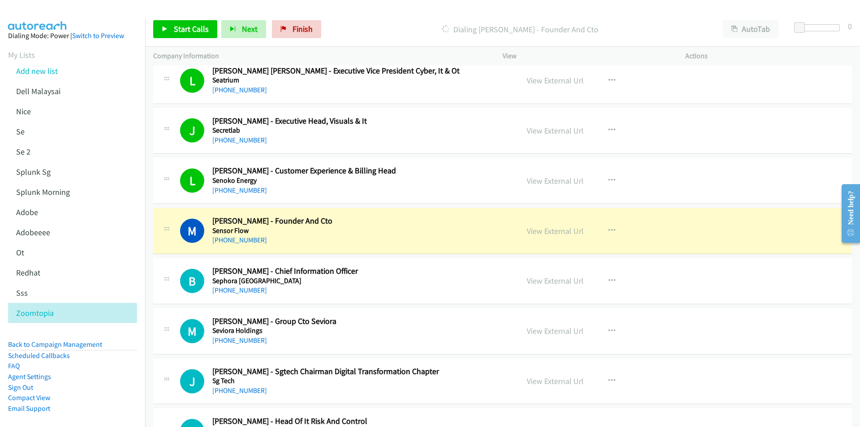
drag, startPoint x: 642, startPoint y: 19, endPoint x: 622, endPoint y: 38, distance: 27.5
click at [642, 19] on div "Start Calls Pause Next Finish Dialing [PERSON_NAME] - Founder And Cto AutoTab A…" at bounding box center [502, 29] width 715 height 34
click at [552, 235] on link "View External Url" at bounding box center [555, 231] width 57 height 10
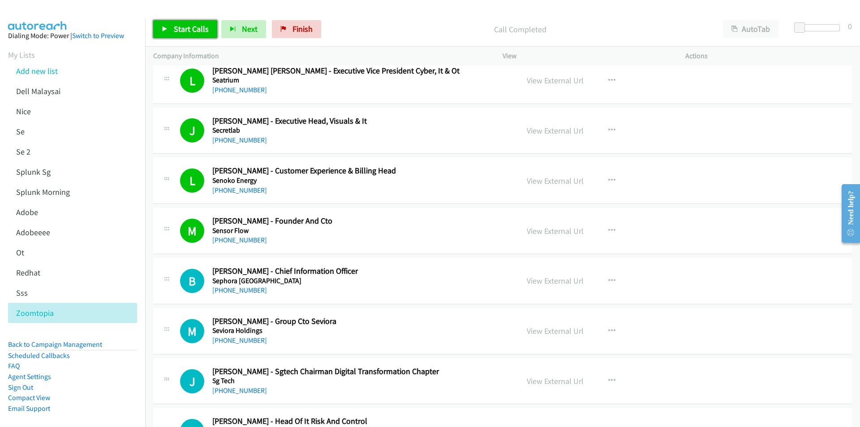
click at [177, 29] on span "Start Calls" at bounding box center [191, 29] width 35 height 10
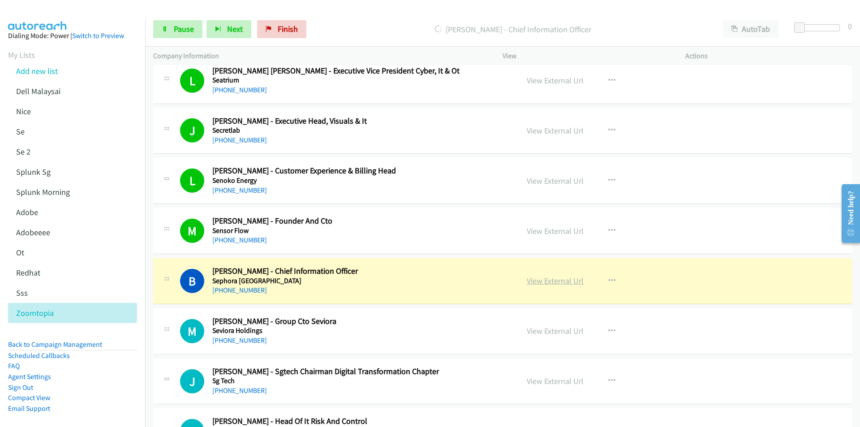
click at [541, 278] on link "View External Url" at bounding box center [555, 280] width 57 height 10
click at [168, 34] on link "Pause" at bounding box center [177, 29] width 49 height 18
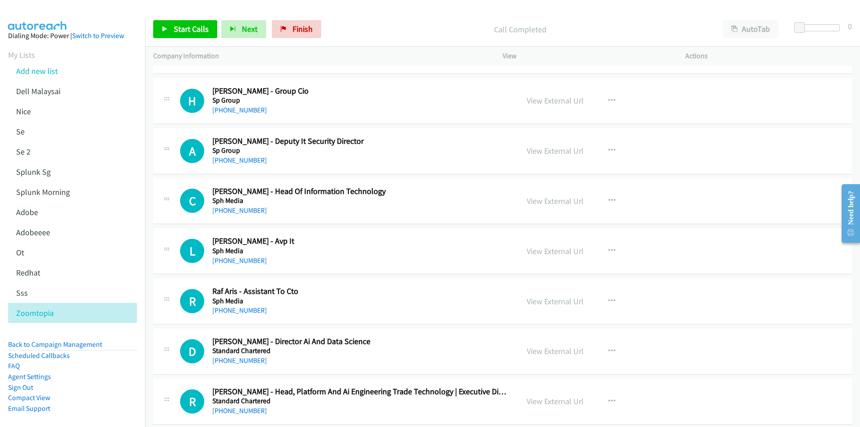
scroll to position [6458, 0]
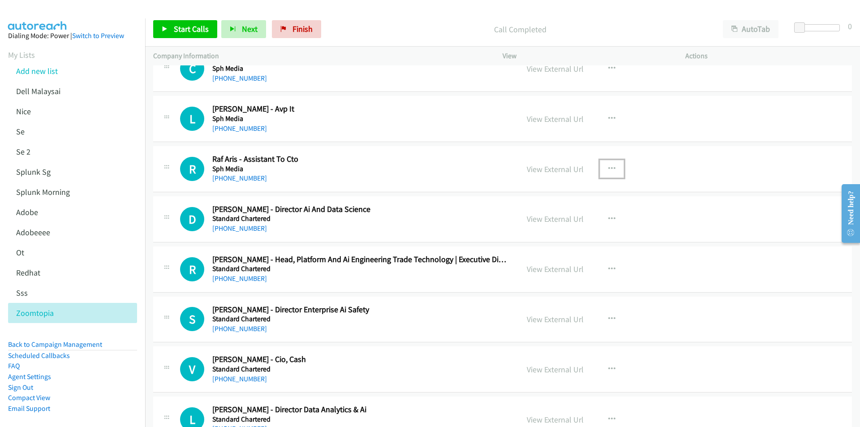
click at [610, 168] on icon "button" at bounding box center [611, 168] width 7 height 7
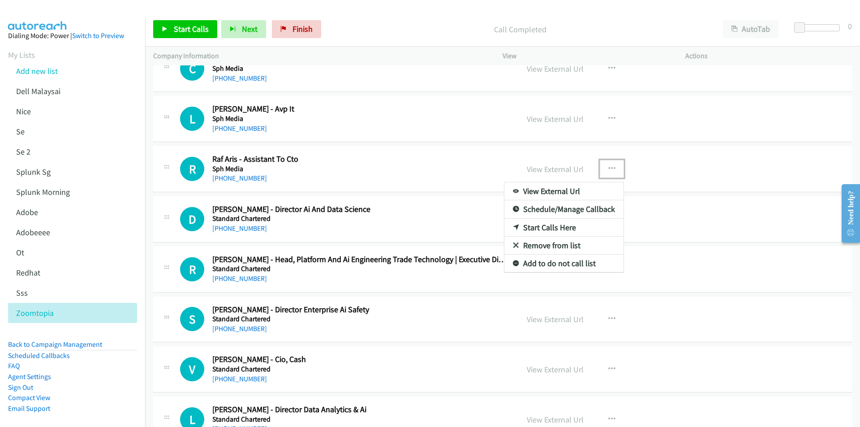
click at [547, 225] on link "Start Calls Here" at bounding box center [563, 227] width 119 height 18
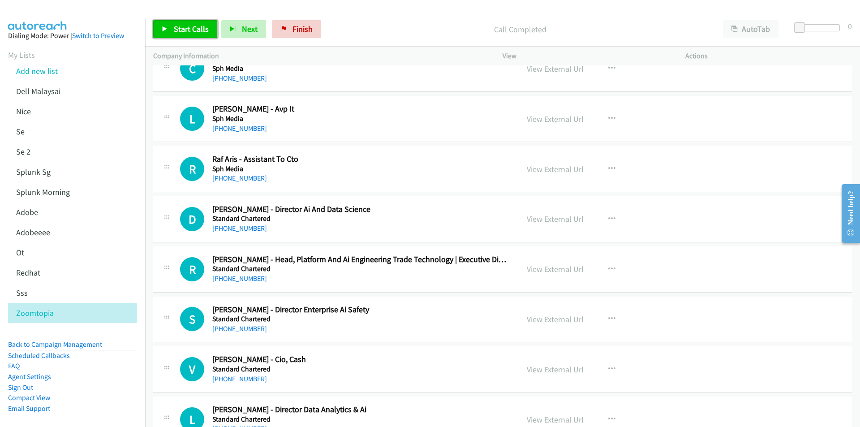
click at [184, 26] on span "Start Calls" at bounding box center [191, 29] width 35 height 10
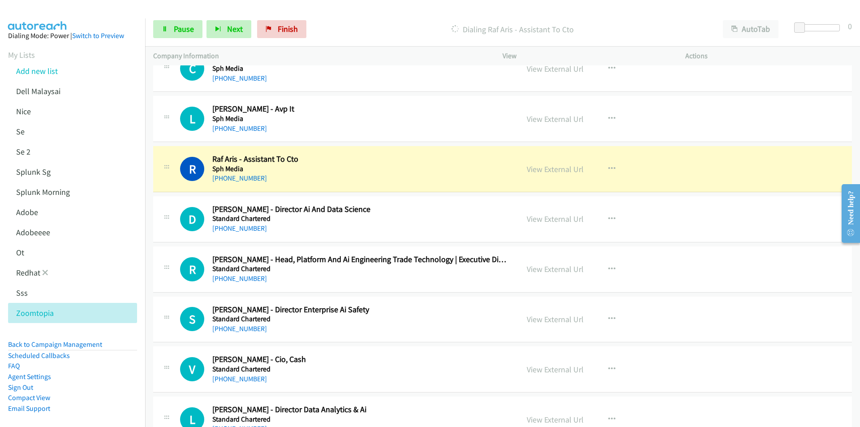
click at [136, 282] on li "Redhat" at bounding box center [80, 272] width 145 height 20
click at [537, 167] on link "View External Url" at bounding box center [555, 169] width 57 height 10
click at [178, 33] on span "Pause" at bounding box center [184, 29] width 20 height 10
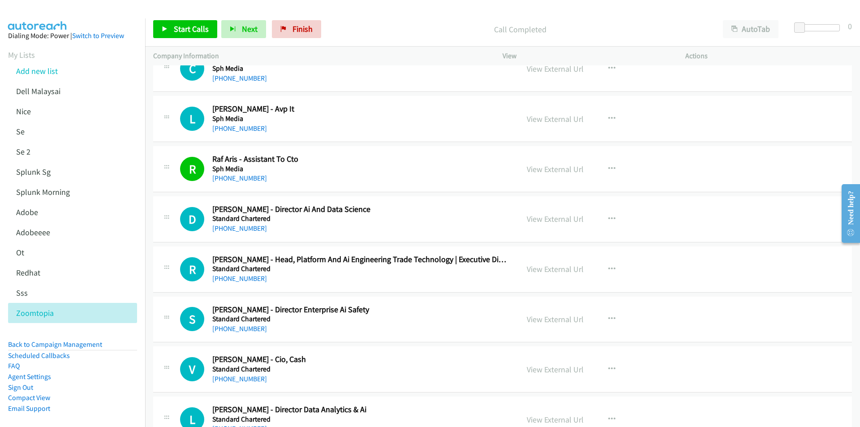
click at [200, 39] on div "Start Calls Pause Next Finish Call Completed AutoTab AutoTab 0" at bounding box center [502, 29] width 715 height 34
click at [201, 34] on link "Start Calls" at bounding box center [185, 29] width 64 height 18
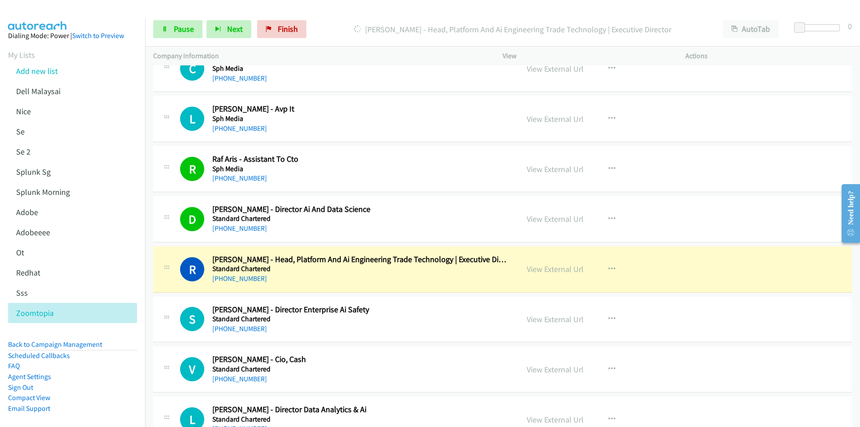
click at [378, 7] on div at bounding box center [426, 17] width 852 height 34
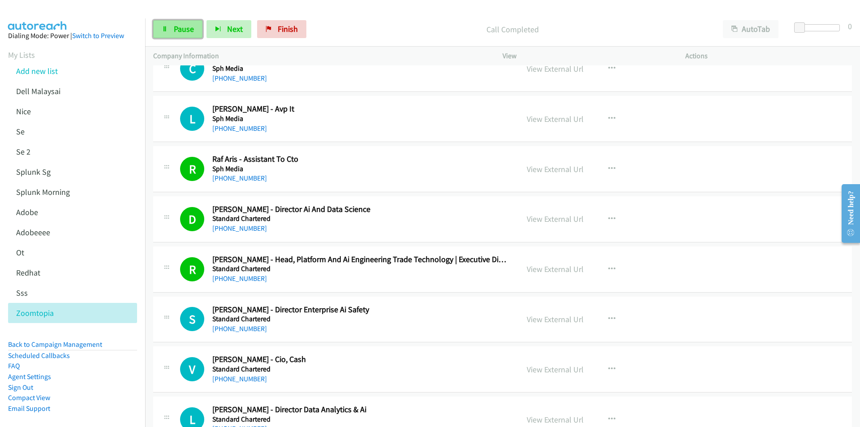
click at [181, 30] on span "Pause" at bounding box center [184, 29] width 20 height 10
click at [178, 27] on span "Start Calls" at bounding box center [191, 29] width 35 height 10
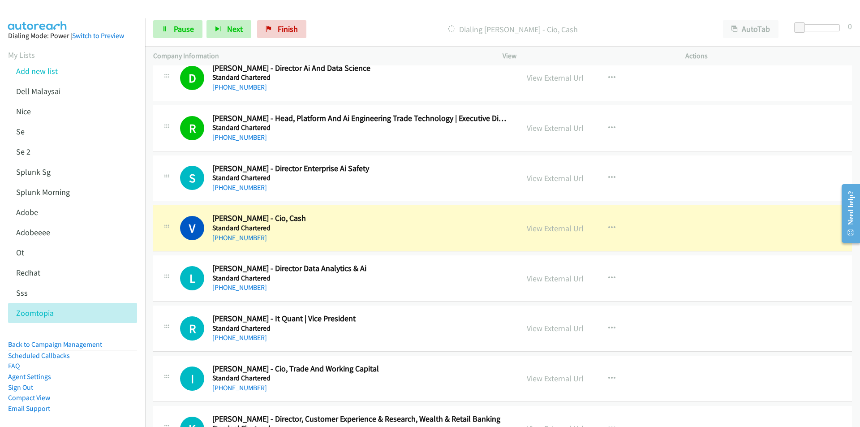
scroll to position [6592, 0]
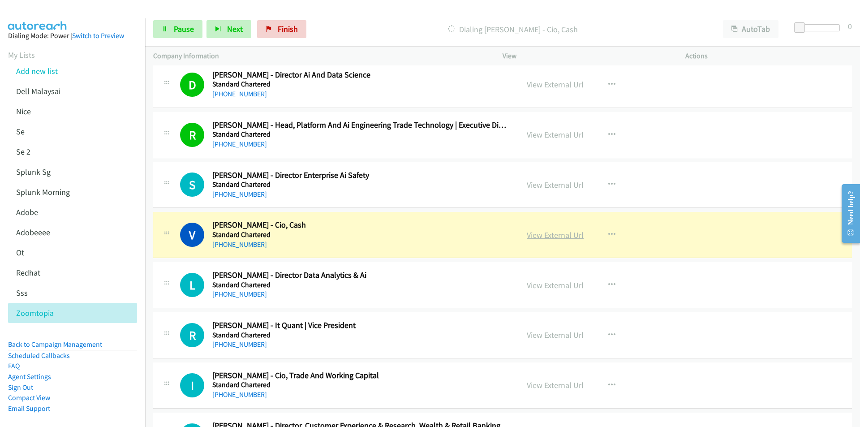
click at [552, 236] on link "View External Url" at bounding box center [555, 235] width 57 height 10
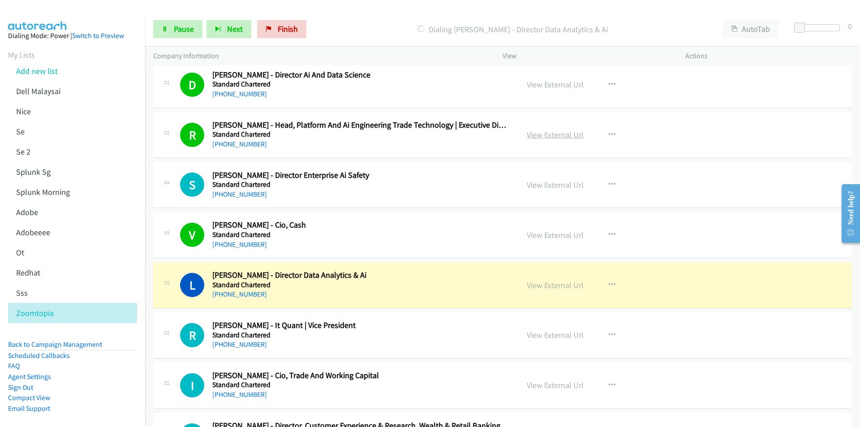
click at [545, 132] on link "View External Url" at bounding box center [555, 134] width 57 height 10
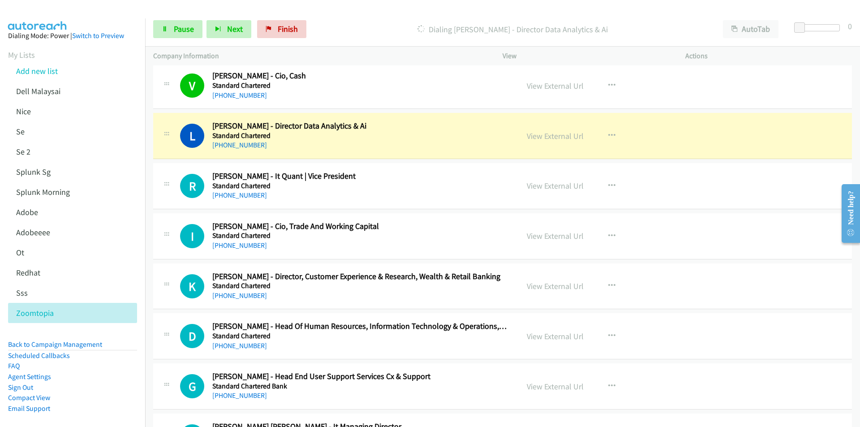
scroll to position [6771, 0]
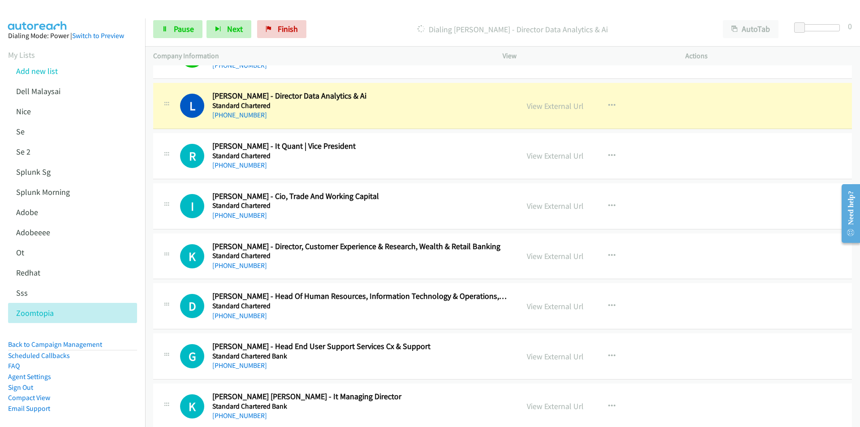
drag, startPoint x: 594, startPoint y: 13, endPoint x: 544, endPoint y: 19, distance: 50.5
click at [594, 13] on div "Start Calls Pause Next Finish [PERSON_NAME] - Director Data Analytics & Ai Auto…" at bounding box center [502, 29] width 715 height 34
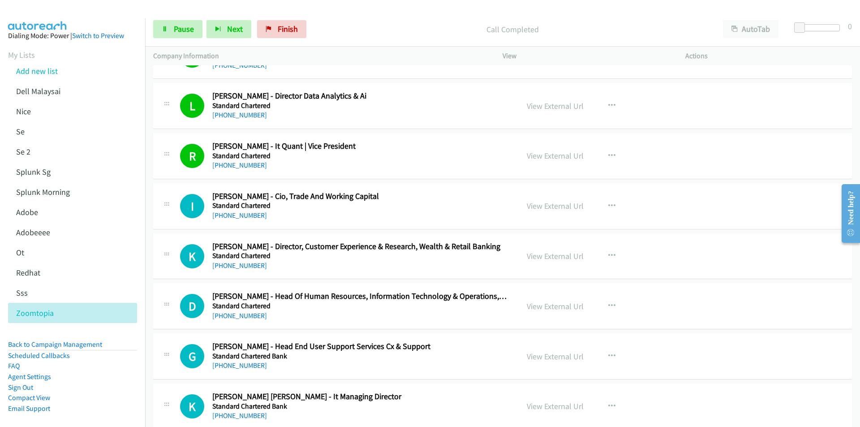
drag, startPoint x: 312, startPoint y: 230, endPoint x: 432, endPoint y: 210, distance: 121.5
click at [312, 230] on td "I Callback Scheduled [PERSON_NAME], Trade And Working Capital Standard Chartere…" at bounding box center [502, 206] width 715 height 50
click at [554, 201] on link "View External Url" at bounding box center [555, 206] width 57 height 10
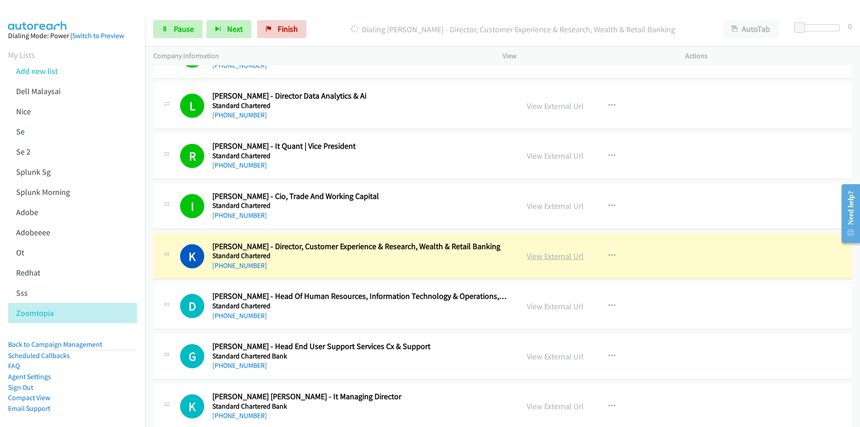
click at [564, 258] on link "View External Url" at bounding box center [555, 256] width 57 height 10
click at [176, 30] on span "Pause" at bounding box center [184, 29] width 20 height 10
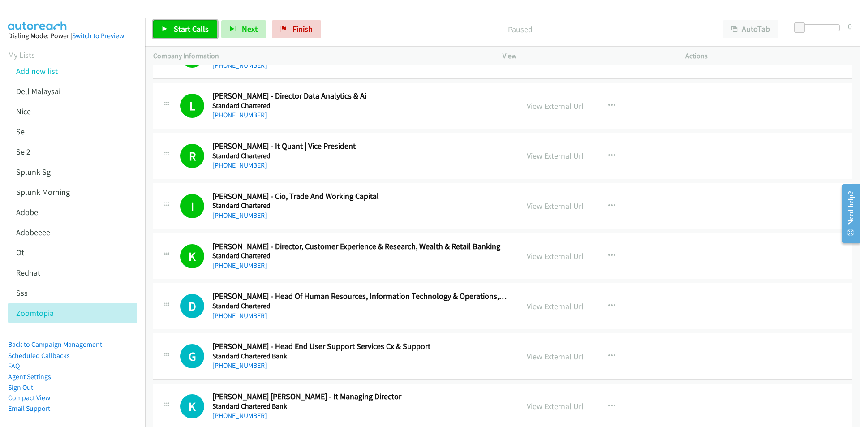
click at [194, 32] on span "Start Calls" at bounding box center [191, 29] width 35 height 10
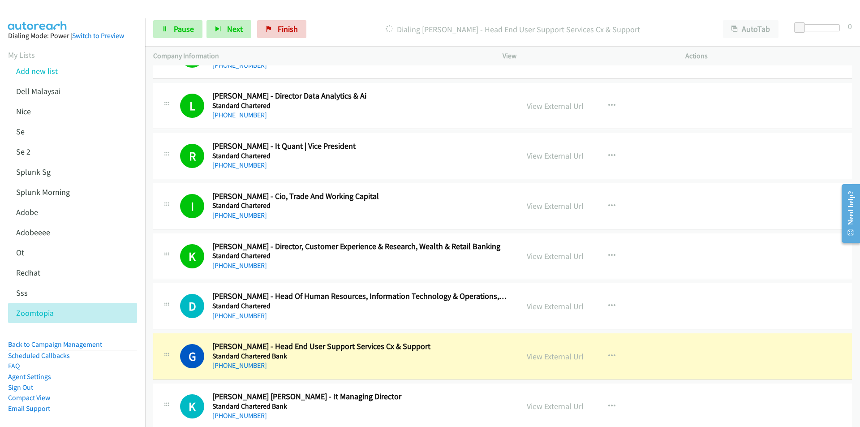
click at [147, 320] on td "D Callback Scheduled [PERSON_NAME] - Head Of Human Resources, Information Techn…" at bounding box center [502, 306] width 715 height 50
click at [548, 359] on link "View External Url" at bounding box center [555, 356] width 57 height 10
click at [178, 32] on span "Pause" at bounding box center [184, 29] width 20 height 10
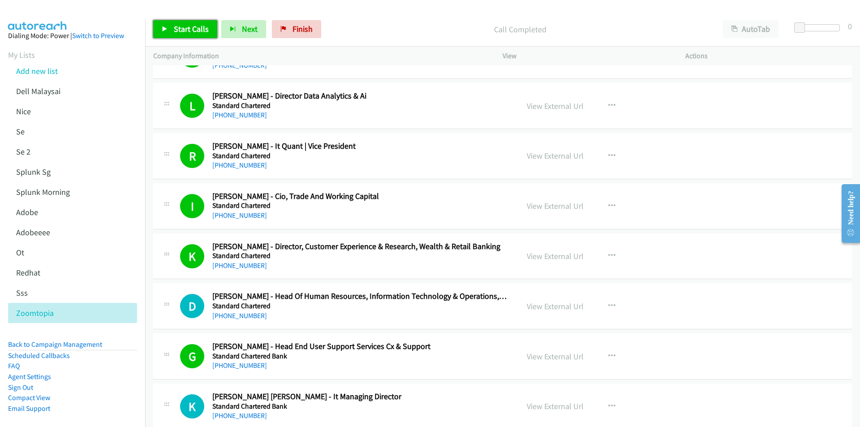
click at [180, 27] on span "Start Calls" at bounding box center [191, 29] width 35 height 10
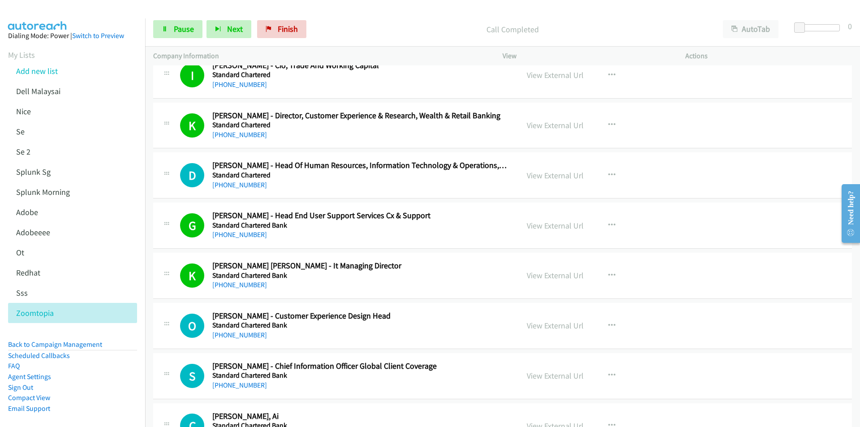
scroll to position [6995, 0]
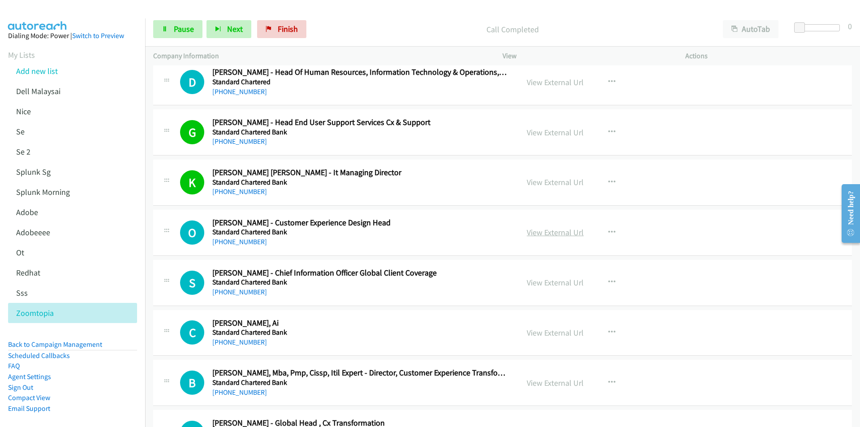
click at [558, 232] on link "View External Url" at bounding box center [555, 232] width 57 height 10
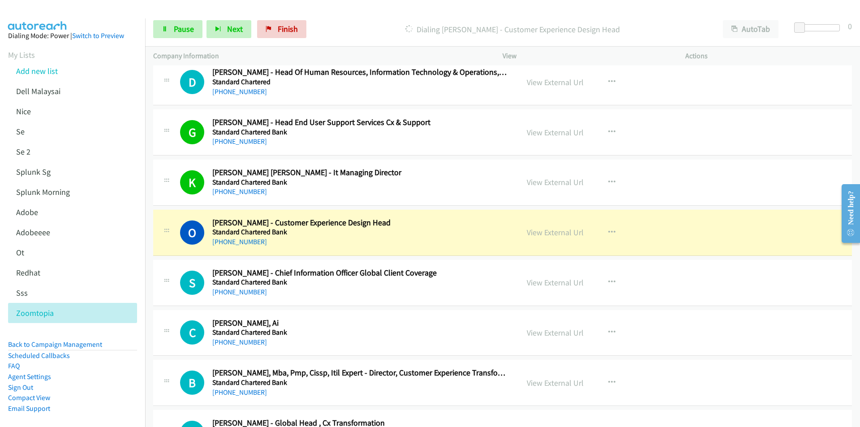
click at [116, 343] on li "Back to Campaign Management" at bounding box center [72, 344] width 129 height 11
click at [554, 233] on link "View External Url" at bounding box center [555, 232] width 57 height 10
click at [477, 14] on div "Start Calls Pause Next Finish Dialing [PERSON_NAME] - Customer Experience Desig…" at bounding box center [502, 29] width 715 height 34
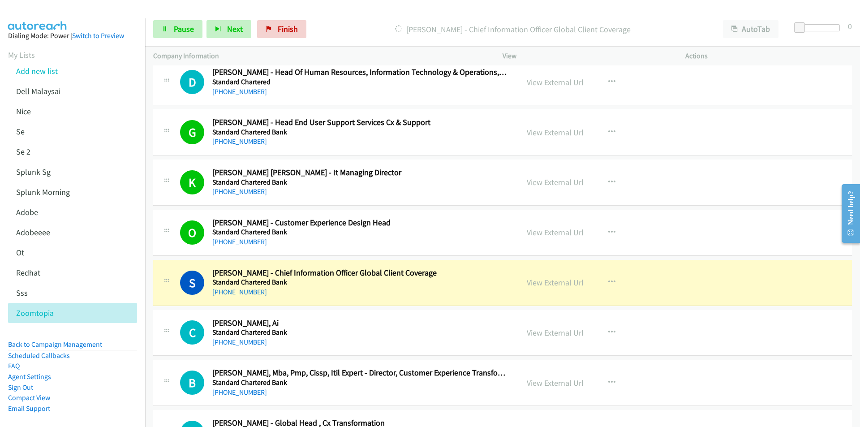
click at [396, 23] on p "[PERSON_NAME] - Chief Information Officer Global Client Coverage" at bounding box center [512, 29] width 388 height 12
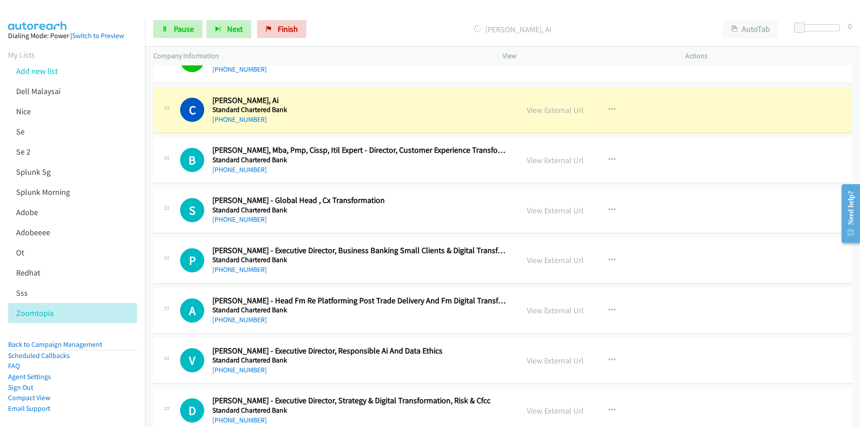
scroll to position [7219, 0]
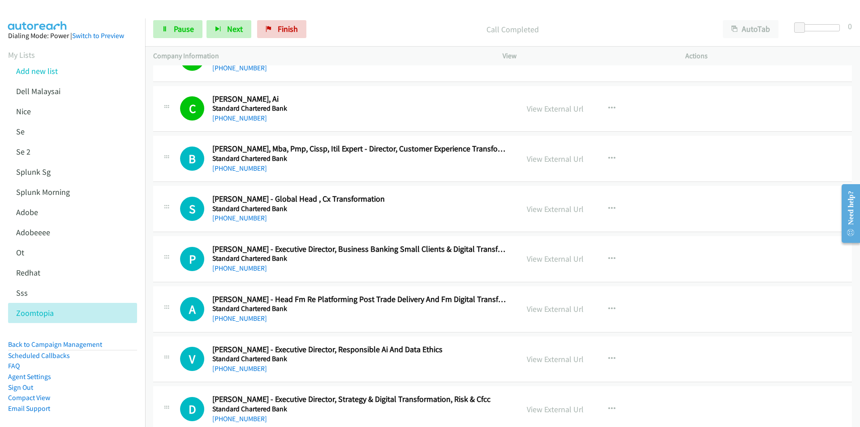
click at [380, 21] on div "Call Completed" at bounding box center [512, 29] width 404 height 18
click at [573, 158] on link "View External Url" at bounding box center [555, 159] width 57 height 10
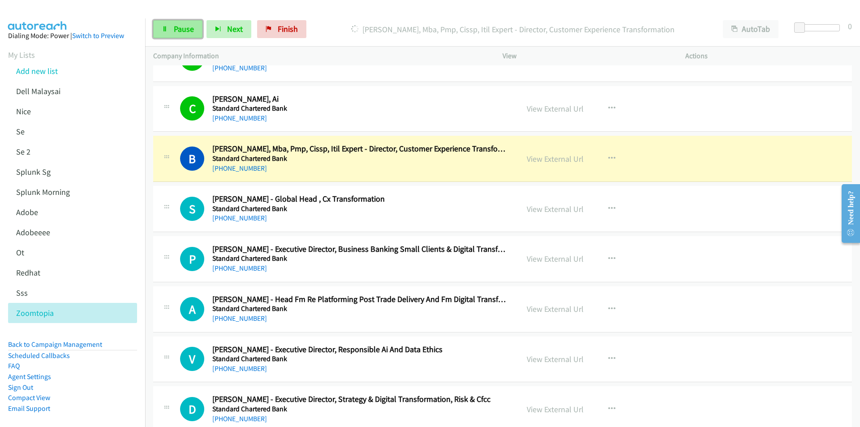
click at [174, 28] on span "Pause" at bounding box center [184, 29] width 20 height 10
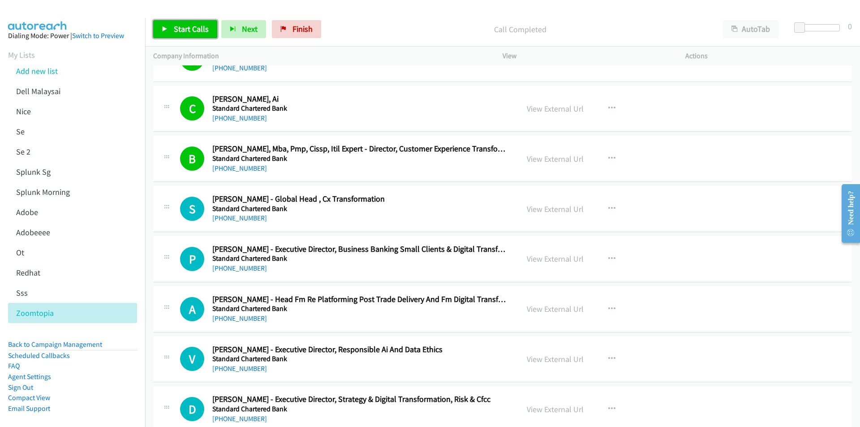
click at [170, 26] on link "Start Calls" at bounding box center [185, 29] width 64 height 18
click at [385, 8] on div at bounding box center [426, 17] width 852 height 34
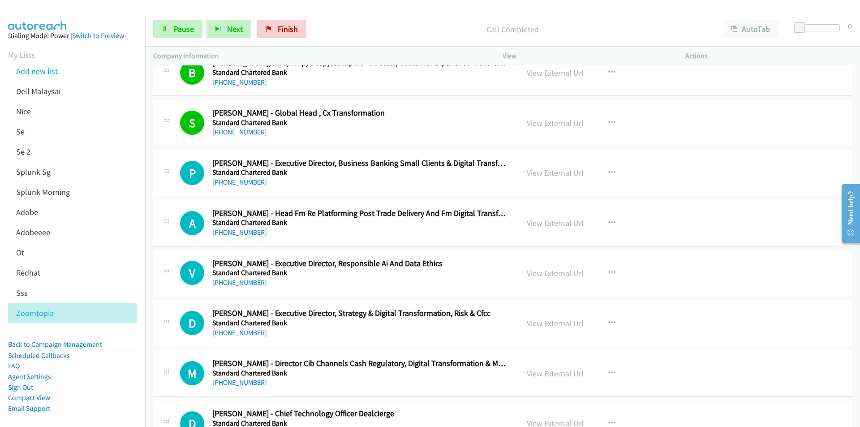
scroll to position [7308, 0]
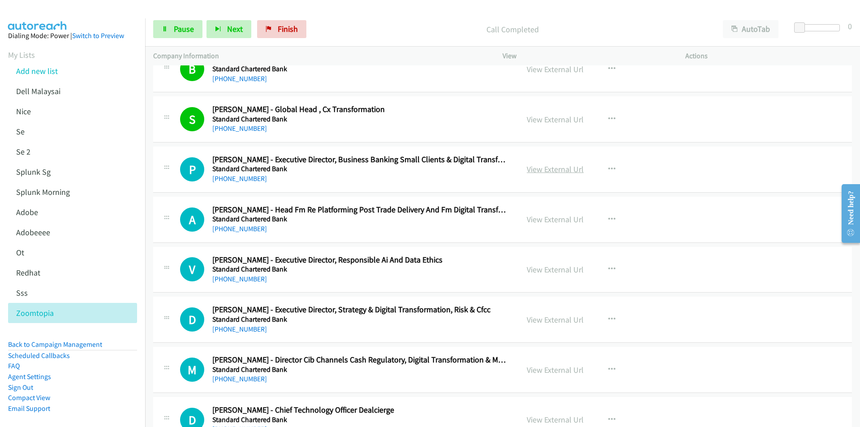
click at [540, 168] on link "View External Url" at bounding box center [555, 169] width 57 height 10
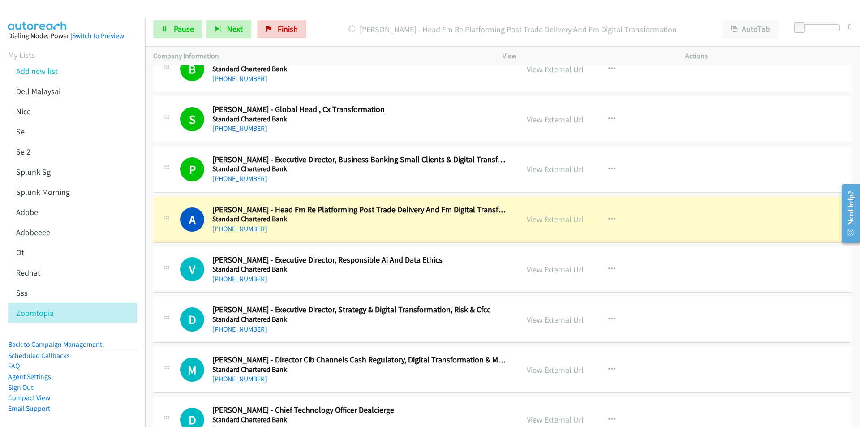
click at [637, 8] on div at bounding box center [426, 17] width 852 height 34
click at [562, 215] on link "View External Url" at bounding box center [555, 219] width 57 height 10
click at [170, 32] on link "Pause" at bounding box center [177, 29] width 49 height 18
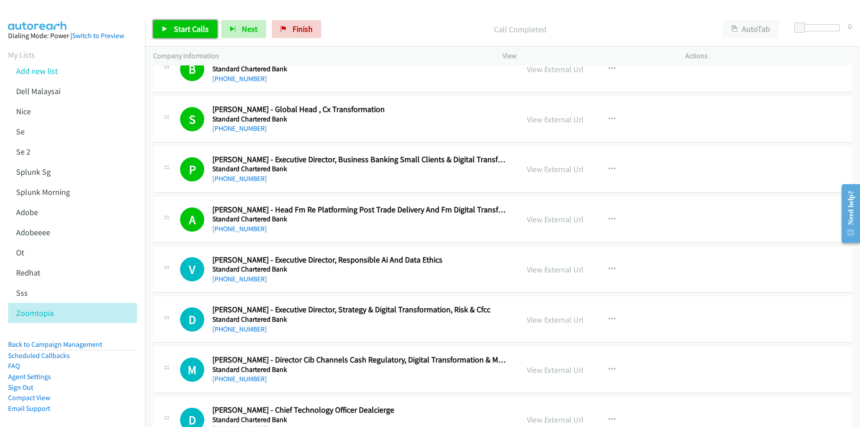
click at [174, 30] on span "Start Calls" at bounding box center [191, 29] width 35 height 10
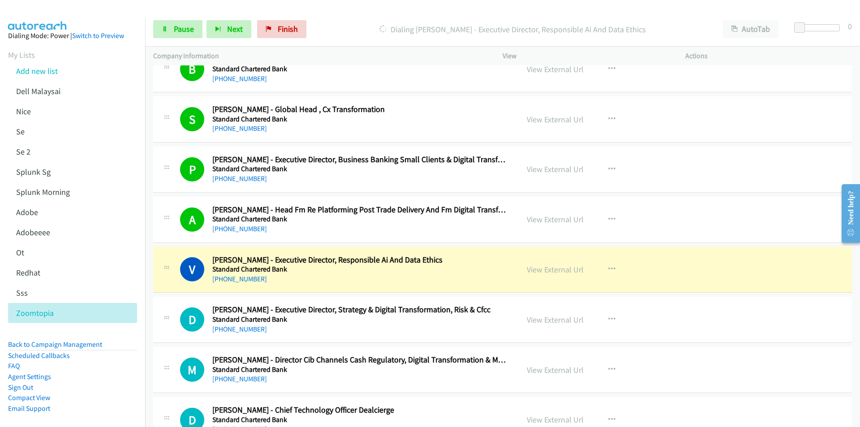
click at [439, 13] on div "Start Calls Pause Next Finish [PERSON_NAME] - Executive Director, Responsible A…" at bounding box center [502, 29] width 715 height 34
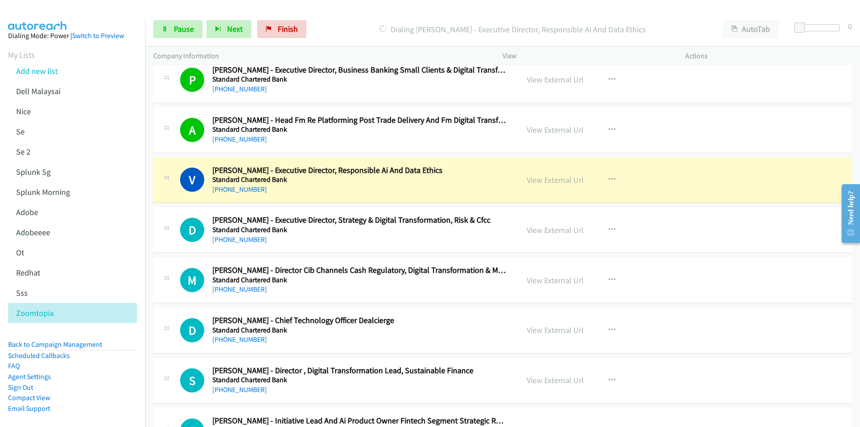
scroll to position [7443, 0]
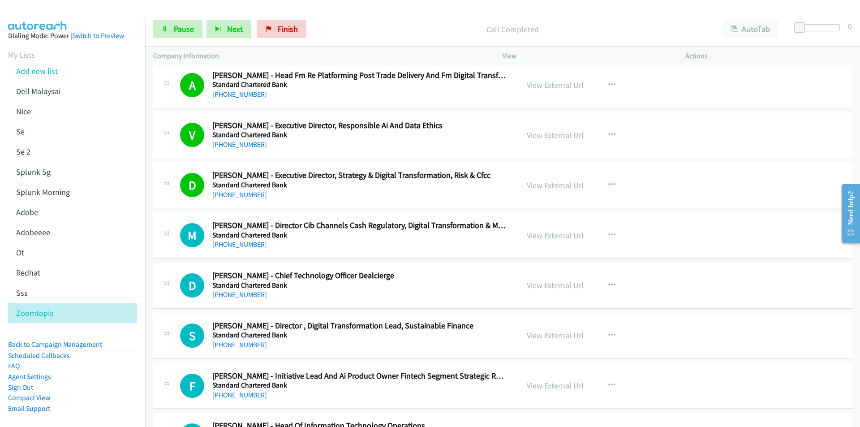
click at [377, 28] on p "Call Completed" at bounding box center [512, 29] width 388 height 12
click at [556, 236] on link "View External Url" at bounding box center [555, 235] width 57 height 10
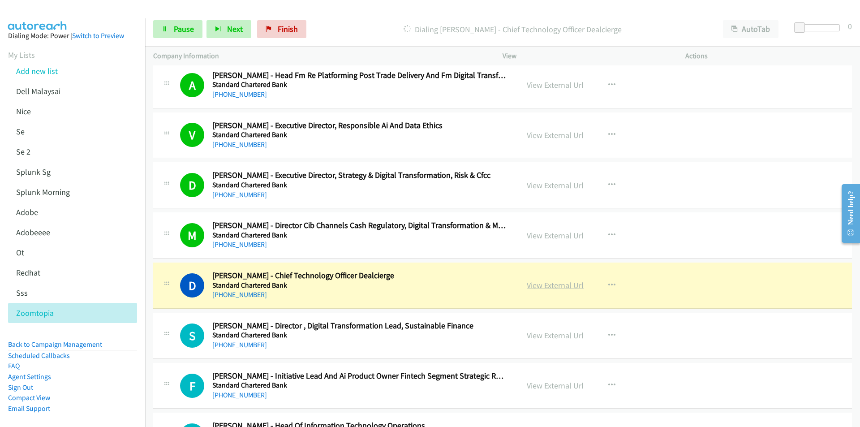
click at [552, 285] on link "View External Url" at bounding box center [555, 285] width 57 height 10
click at [167, 29] on icon at bounding box center [165, 29] width 6 height 6
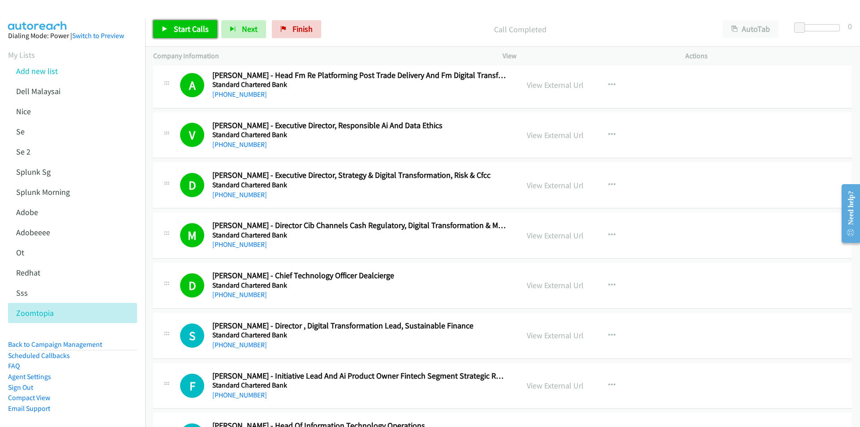
click at [182, 24] on span "Start Calls" at bounding box center [191, 29] width 35 height 10
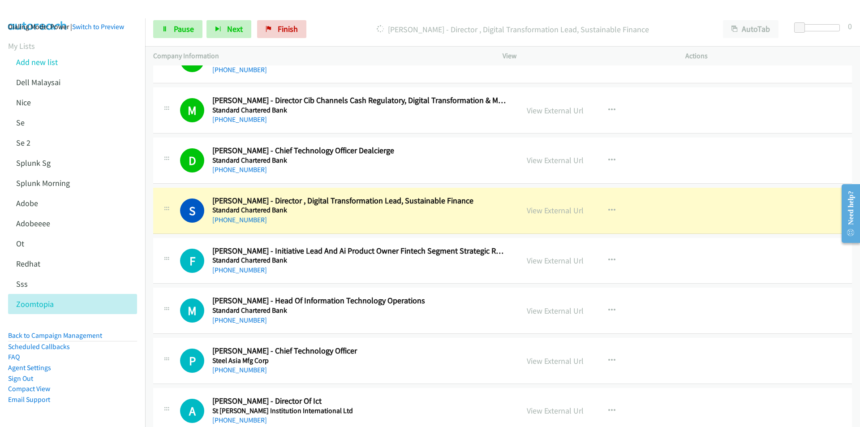
scroll to position [7577, 0]
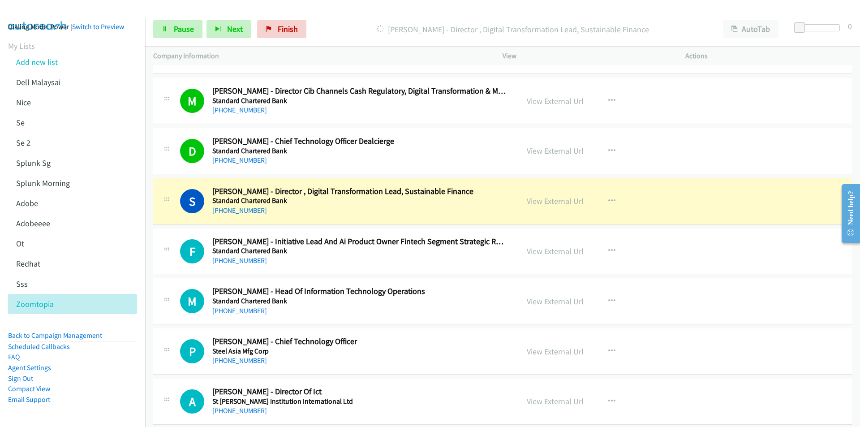
drag, startPoint x: 116, startPoint y: 255, endPoint x: 173, endPoint y: 240, distance: 59.3
click at [116, 255] on li "Redhat" at bounding box center [80, 263] width 145 height 20
click at [551, 205] on link "View External Url" at bounding box center [555, 201] width 57 height 10
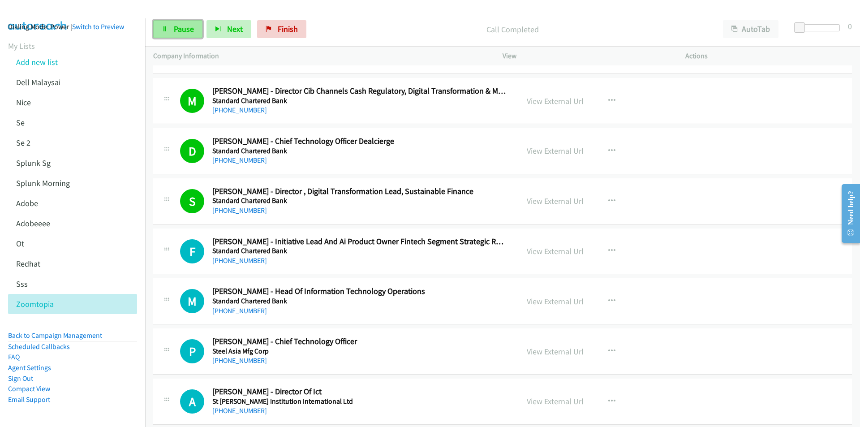
click at [169, 26] on link "Pause" at bounding box center [177, 29] width 49 height 18
click at [174, 22] on link "Start Calls" at bounding box center [185, 29] width 64 height 18
click at [402, 33] on p "Call Completed" at bounding box center [512, 29] width 388 height 12
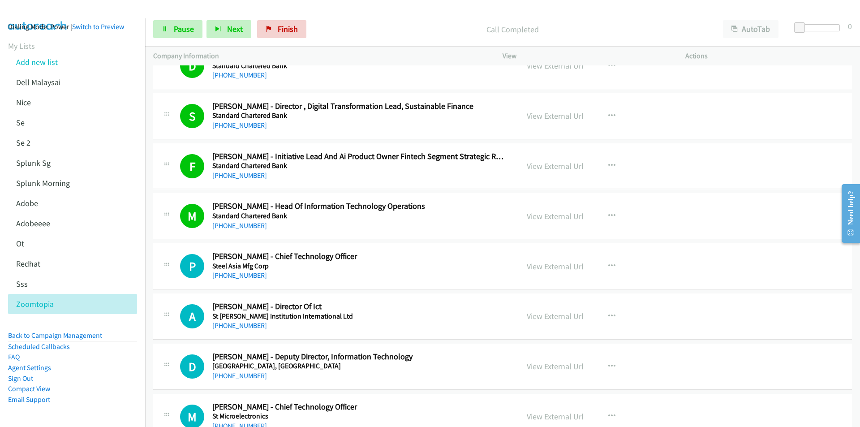
scroll to position [7667, 0]
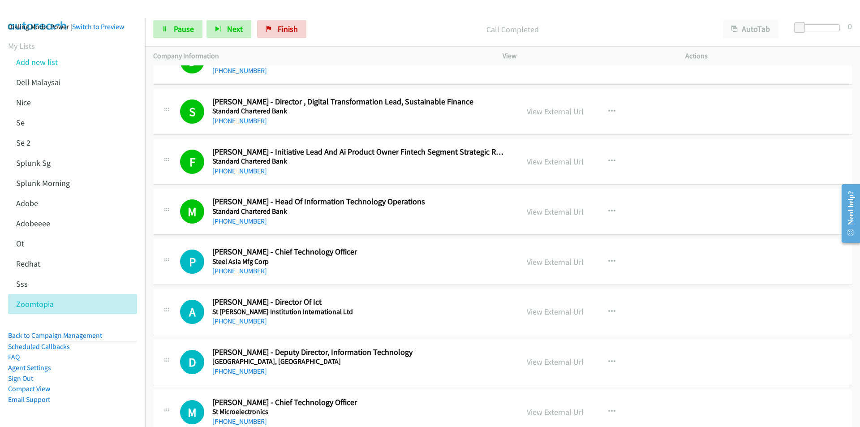
click at [569, 19] on div "Start Calls Pause Next Finish Call Completed AutoTab AutoTab 0" at bounding box center [502, 29] width 715 height 34
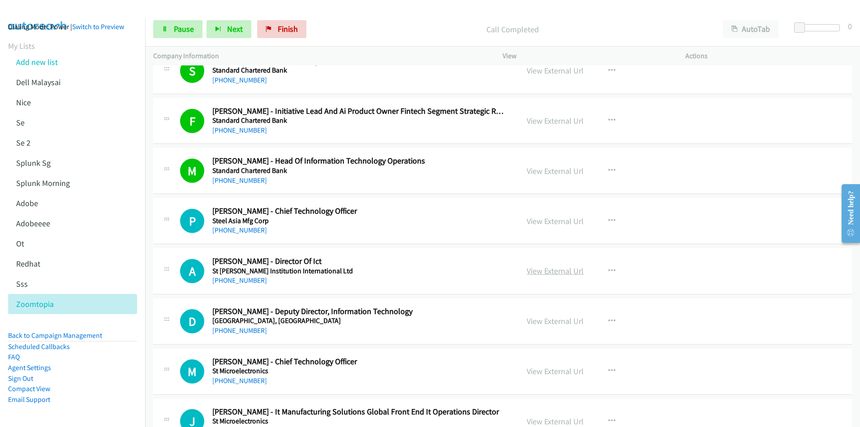
scroll to position [7711, 0]
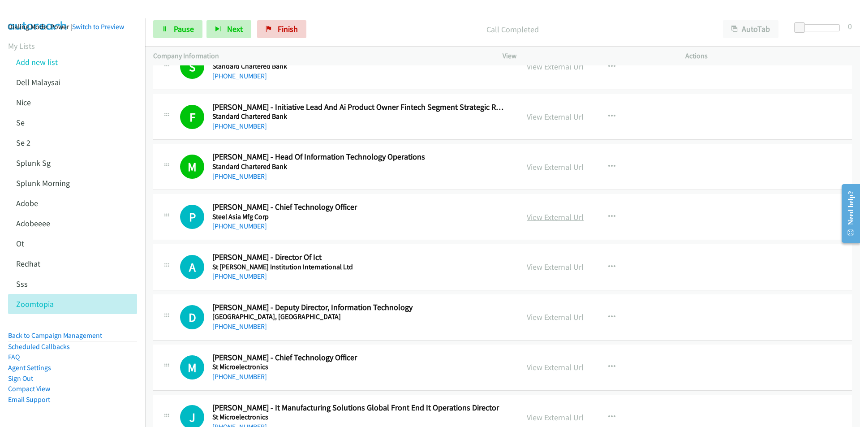
click at [565, 217] on link "View External Url" at bounding box center [555, 217] width 57 height 10
click at [384, 30] on p "Call Completed" at bounding box center [512, 29] width 388 height 12
click at [408, 21] on div "Call Completed" at bounding box center [512, 29] width 404 height 18
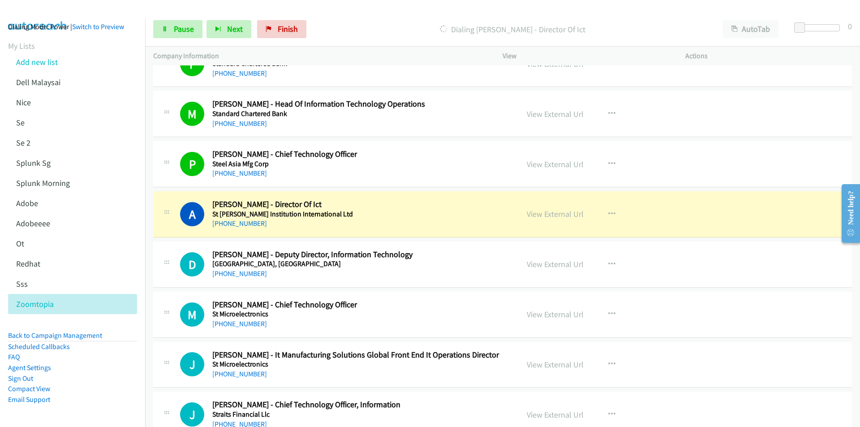
scroll to position [7846, 0]
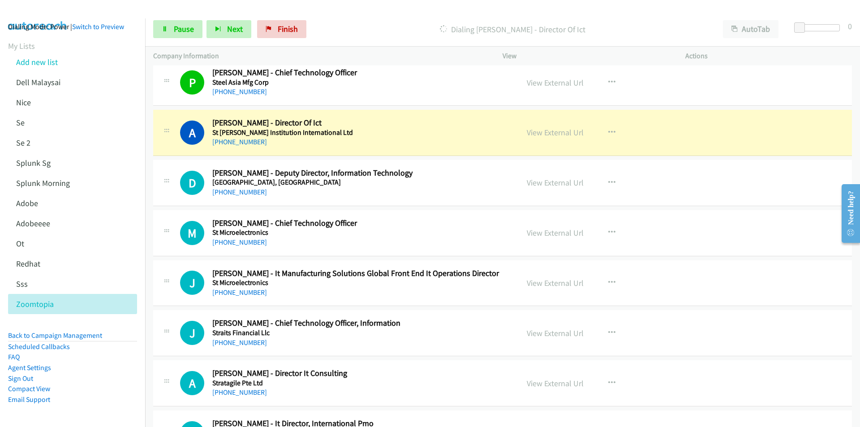
click at [397, 21] on div "Dialing [PERSON_NAME] - Director Of Ict" at bounding box center [512, 29] width 404 height 18
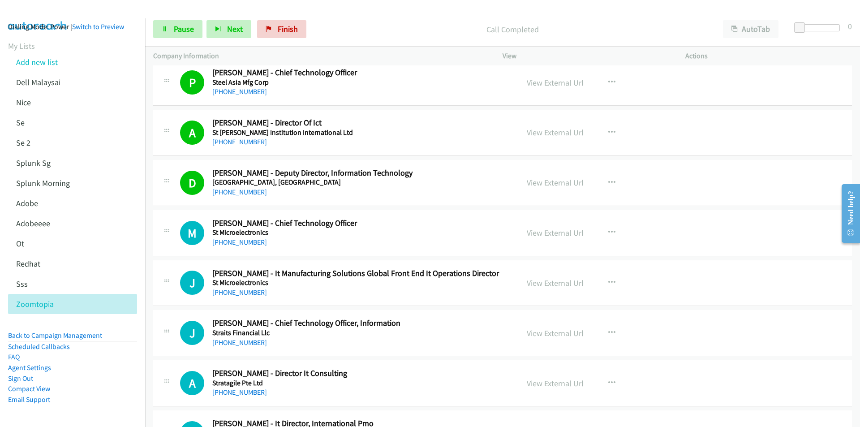
click at [364, 17] on div "Start Calls Pause Next Finish Call Completed AutoTab AutoTab 0" at bounding box center [502, 29] width 715 height 34
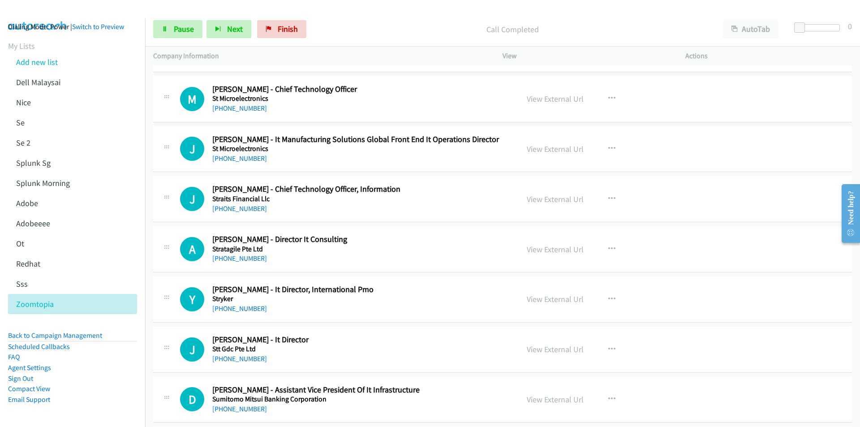
scroll to position [7980, 0]
click at [408, 34] on p "Call Completed" at bounding box center [512, 29] width 388 height 12
click at [572, 150] on link "View External Url" at bounding box center [555, 148] width 57 height 10
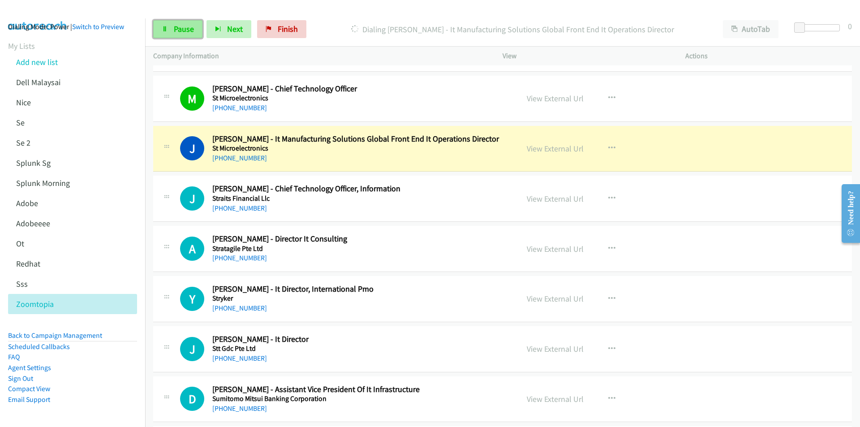
click at [164, 37] on link "Pause" at bounding box center [177, 29] width 49 height 18
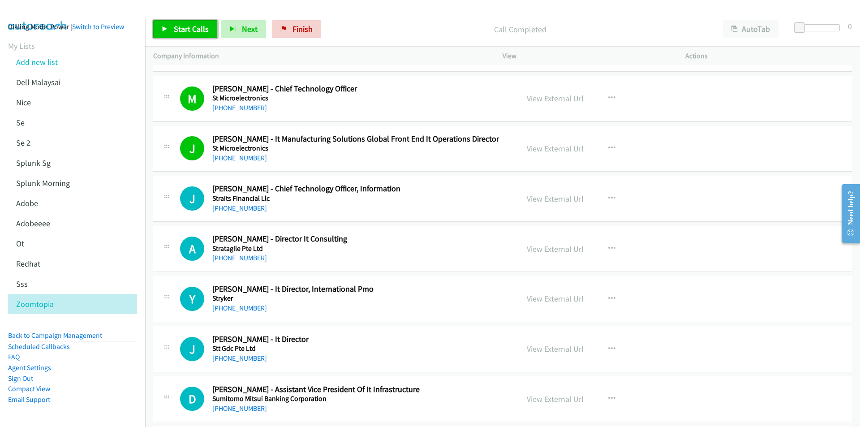
click at [165, 25] on link "Start Calls" at bounding box center [185, 29] width 64 height 18
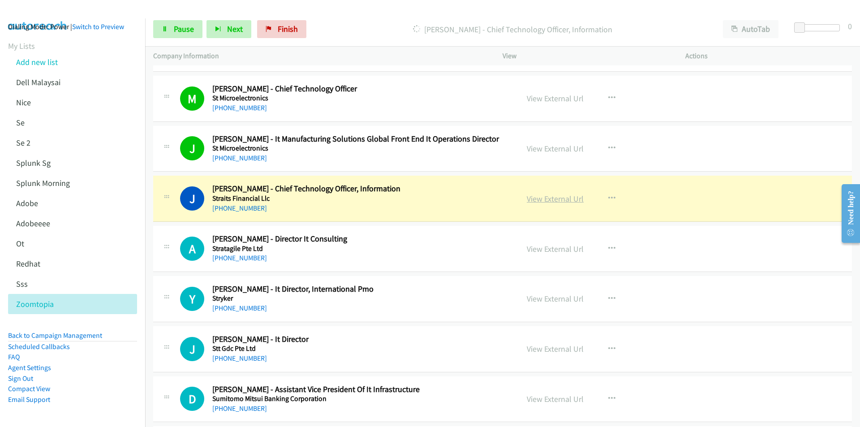
click at [563, 200] on link "View External Url" at bounding box center [555, 198] width 57 height 10
click at [178, 35] on link "Pause" at bounding box center [177, 29] width 49 height 18
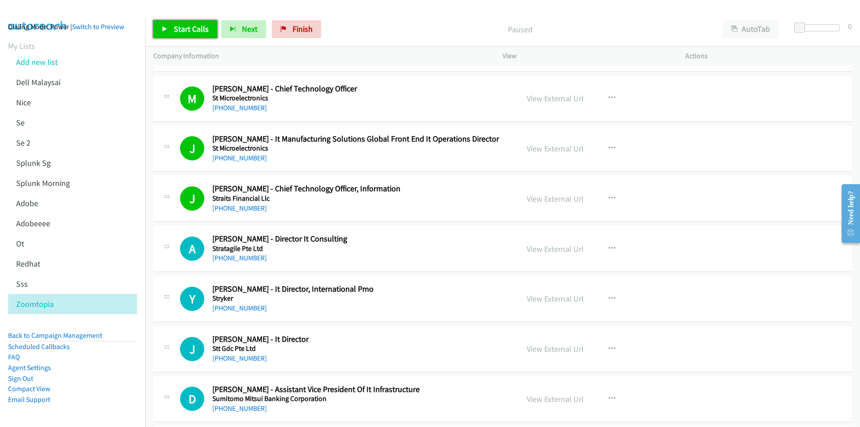
click at [190, 28] on span "Start Calls" at bounding box center [191, 29] width 35 height 10
drag, startPoint x: 805, startPoint y: 374, endPoint x: 777, endPoint y: 356, distance: 34.0
click at [805, 374] on td "D Callback Scheduled [PERSON_NAME] - Assistant Vice President Of It Infrastruct…" at bounding box center [502, 399] width 715 height 50
click at [561, 248] on link "View External Url" at bounding box center [555, 249] width 57 height 10
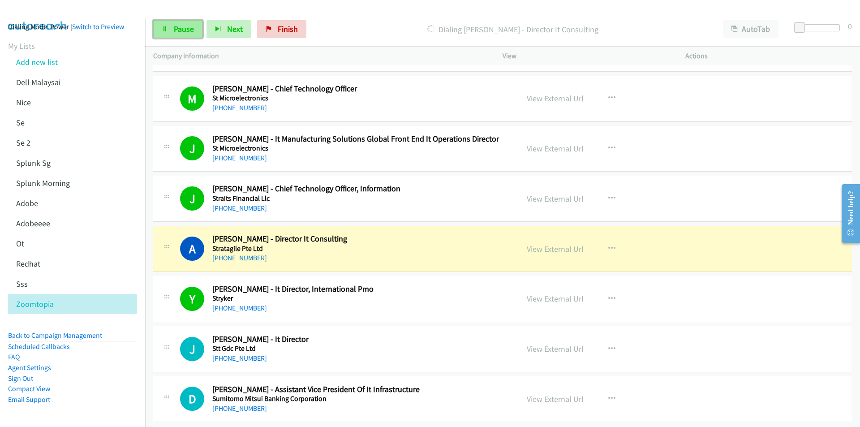
click at [176, 27] on span "Pause" at bounding box center [184, 29] width 20 height 10
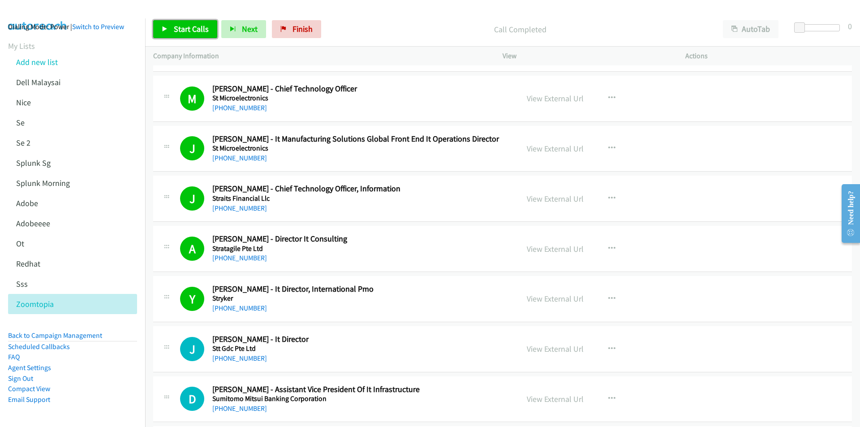
click at [176, 30] on span "Start Calls" at bounding box center [191, 29] width 35 height 10
click at [355, 31] on p "Call Completed" at bounding box center [512, 29] width 388 height 12
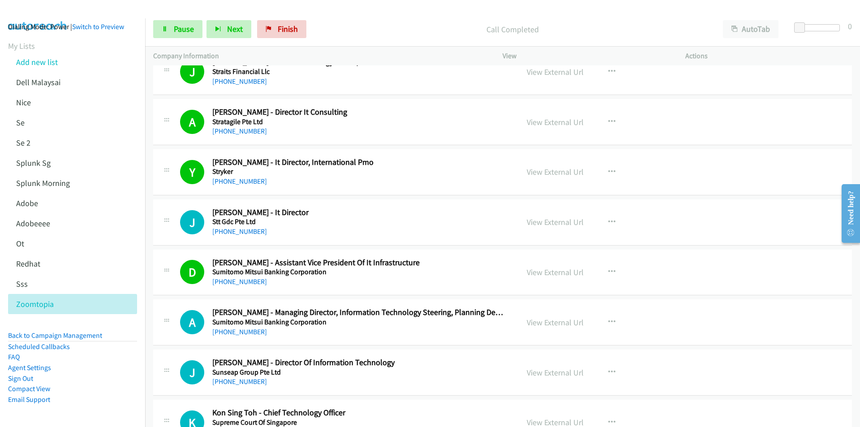
scroll to position [8114, 0]
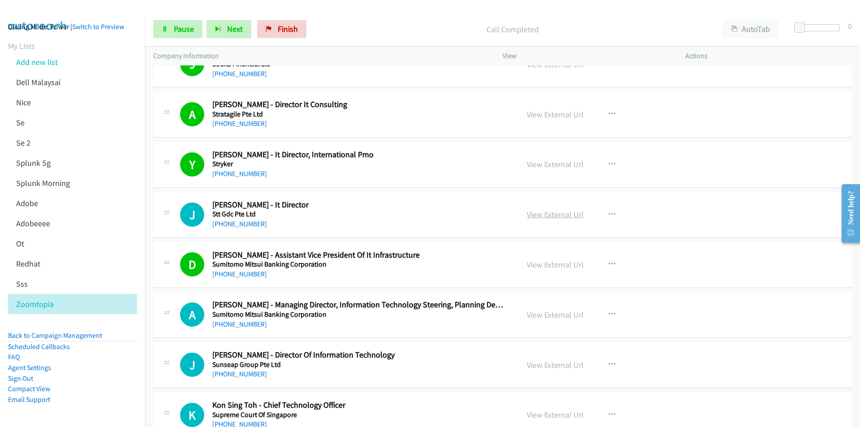
click at [560, 217] on link "View External Url" at bounding box center [555, 214] width 57 height 10
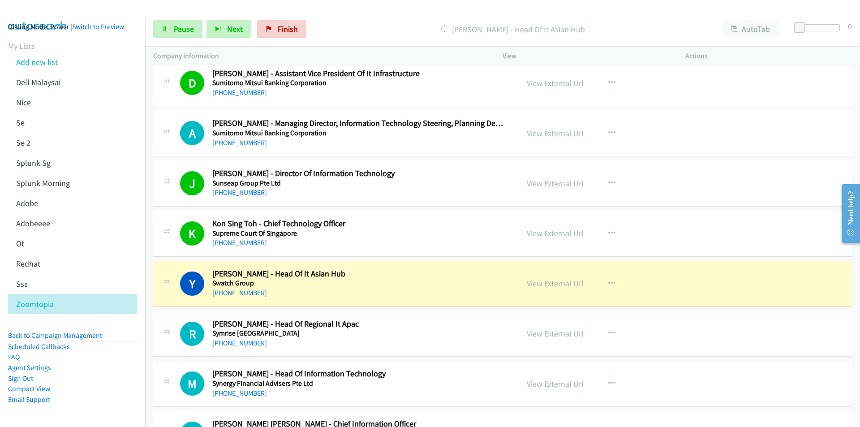
scroll to position [8383, 0]
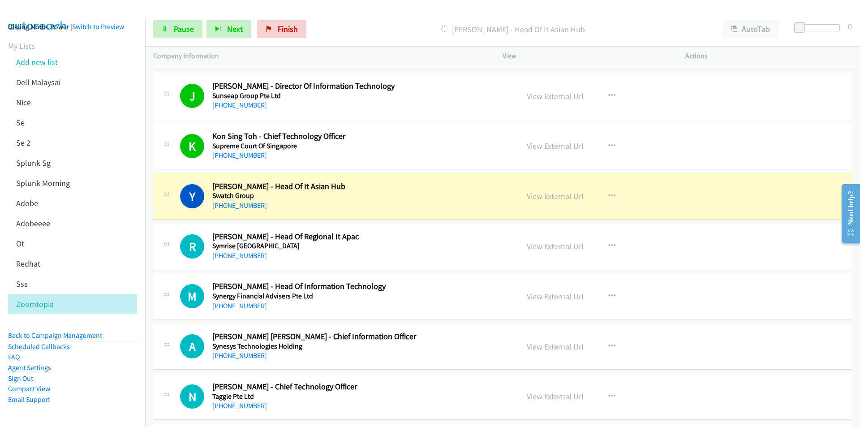
click at [147, 250] on td "R Callback Scheduled [PERSON_NAME] - Head Of Regional It Apac Symrise [GEOGRAPH…" at bounding box center [502, 246] width 715 height 50
click at [172, 31] on link "Pause" at bounding box center [177, 29] width 49 height 18
click at [556, 194] on link "View External Url" at bounding box center [555, 196] width 57 height 10
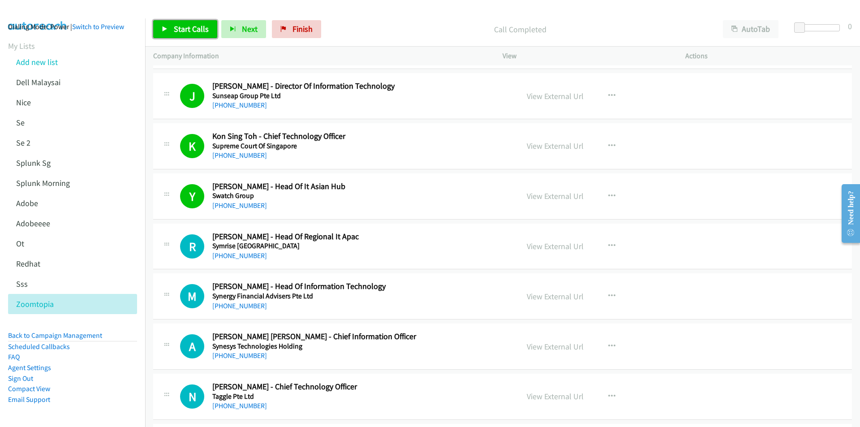
click at [191, 26] on span "Start Calls" at bounding box center [191, 29] width 35 height 10
click at [346, 107] on div "[PHONE_NUMBER]" at bounding box center [359, 105] width 295 height 11
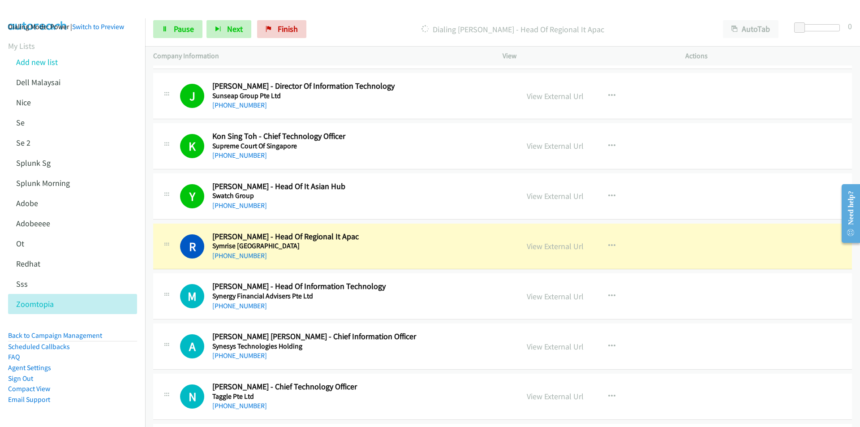
click at [355, 19] on div "Start Calls Pause Next Finish Dialing [PERSON_NAME] - Head Of Regional It Apac …" at bounding box center [502, 29] width 715 height 34
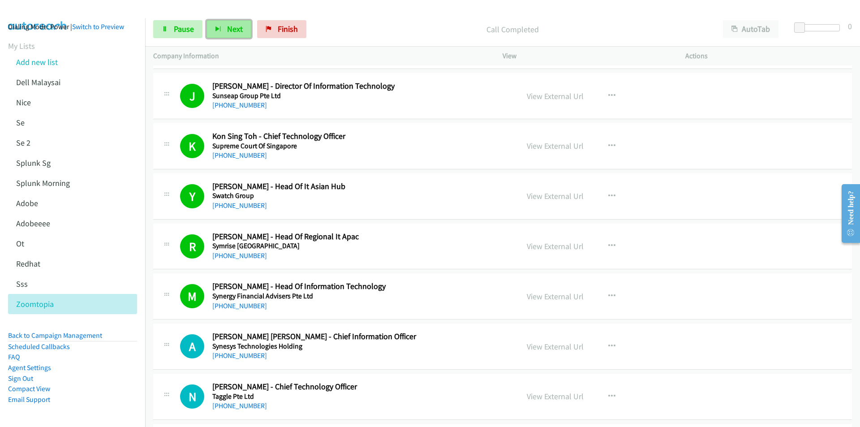
click at [227, 26] on span "Next" at bounding box center [235, 29] width 16 height 10
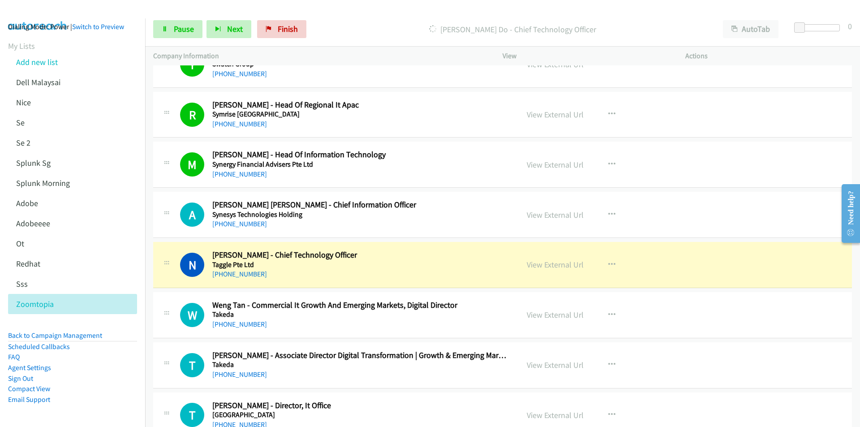
scroll to position [8517, 0]
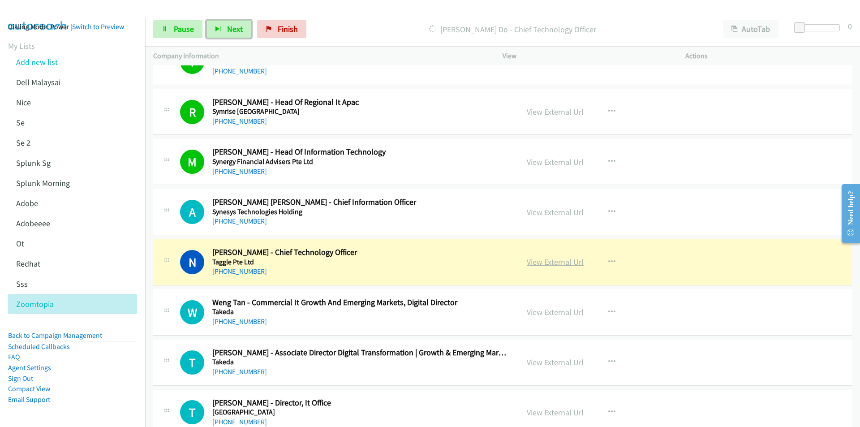
click at [552, 262] on link "View External Url" at bounding box center [555, 262] width 57 height 10
click at [172, 29] on link "Pause" at bounding box center [177, 29] width 49 height 18
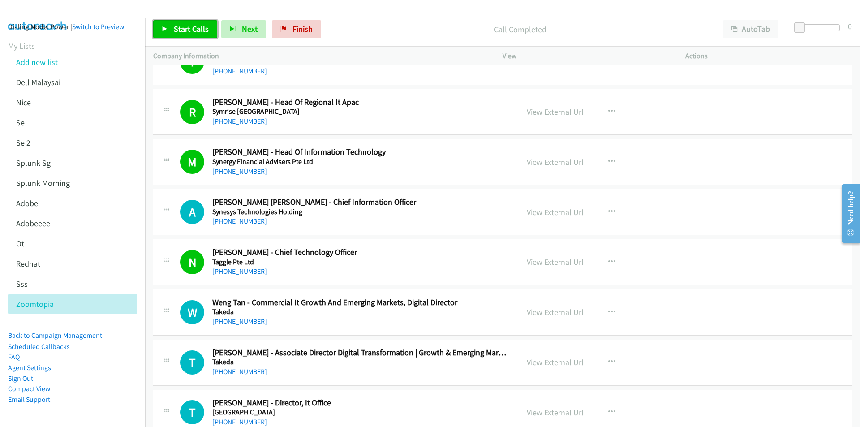
click at [179, 26] on span "Start Calls" at bounding box center [191, 29] width 35 height 10
click at [359, 39] on div "Start Calls Pause Next Finish Call Completed AutoTab AutoTab 0" at bounding box center [502, 29] width 715 height 34
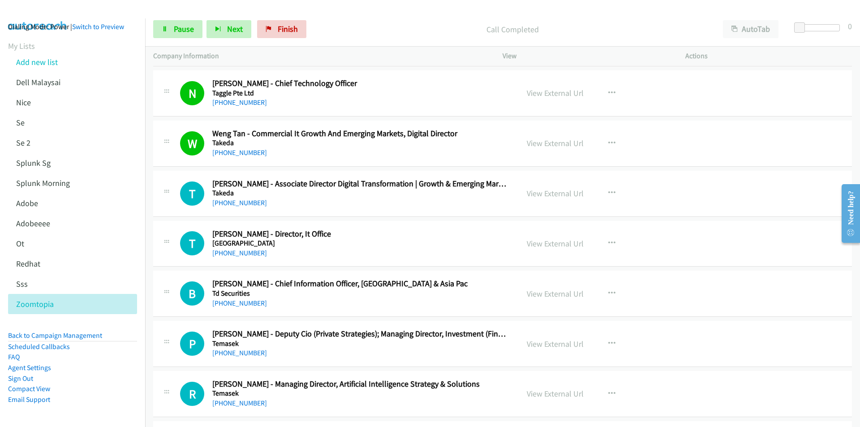
scroll to position [8696, 0]
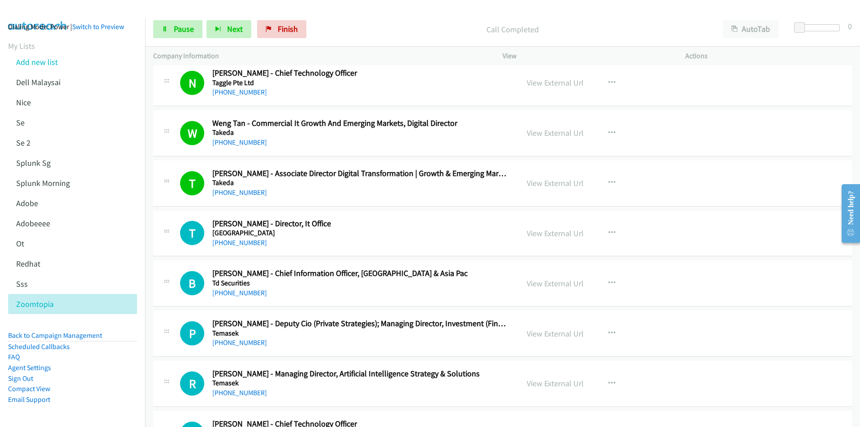
click at [352, 227] on h2 "[PERSON_NAME] - Director, It Office" at bounding box center [359, 223] width 295 height 10
click at [553, 234] on link "View External Url" at bounding box center [555, 233] width 57 height 10
click at [396, 24] on p "Call Completed" at bounding box center [512, 29] width 388 height 12
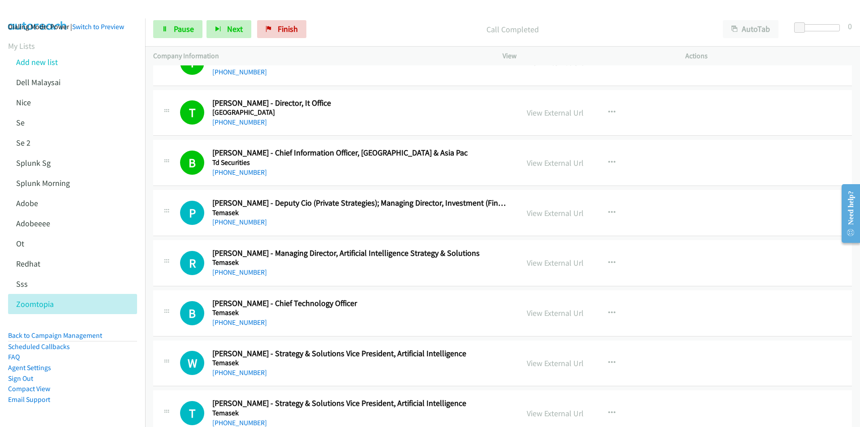
scroll to position [8875, 0]
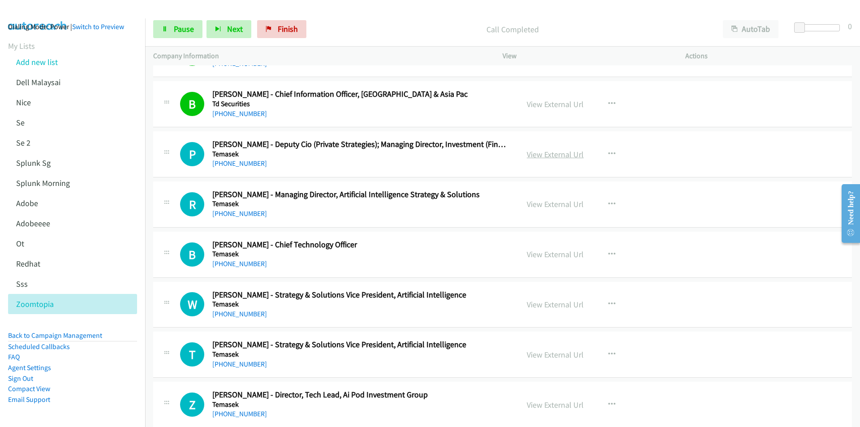
click at [561, 158] on link "View External Url" at bounding box center [555, 154] width 57 height 10
click at [435, 15] on div "Start Calls Pause Next Finish Call Completed AutoTab AutoTab 0" at bounding box center [502, 29] width 715 height 34
click at [354, 31] on p "Call Completed" at bounding box center [512, 29] width 388 height 12
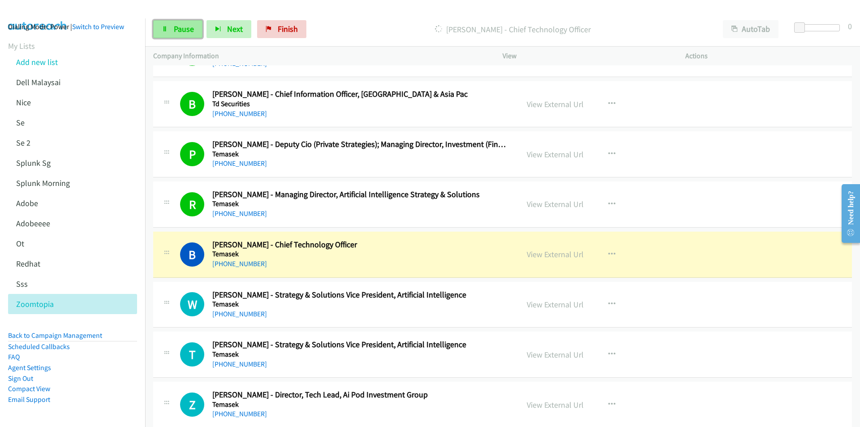
click at [178, 27] on span "Pause" at bounding box center [184, 29] width 20 height 10
